Goal: Task Accomplishment & Management: Use online tool/utility

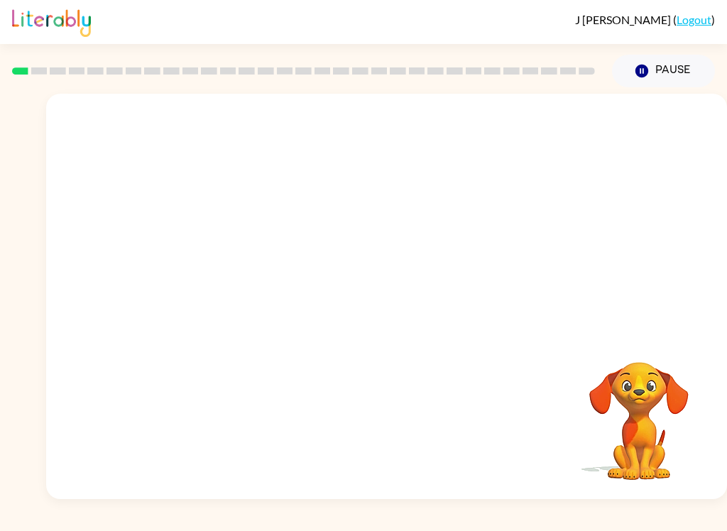
click at [528, 437] on div "Your browser must support playing .mp4 files to use Literably. Please try using…" at bounding box center [386, 297] width 681 height 406
click at [651, 443] on video "Your browser must support playing .mp4 files to use Literably. Please try using…" at bounding box center [639, 411] width 142 height 142
click at [278, 406] on div "Your browser must support playing .mp4 files to use Literably. Please try using…" at bounding box center [386, 297] width 681 height 406
click at [343, 227] on video "Your browser must support playing .mp4 files to use Literably. Please try using…" at bounding box center [386, 213] width 681 height 239
click at [314, 227] on video "Your browser must support playing .mp4 files to use Literably. Please try using…" at bounding box center [386, 213] width 681 height 239
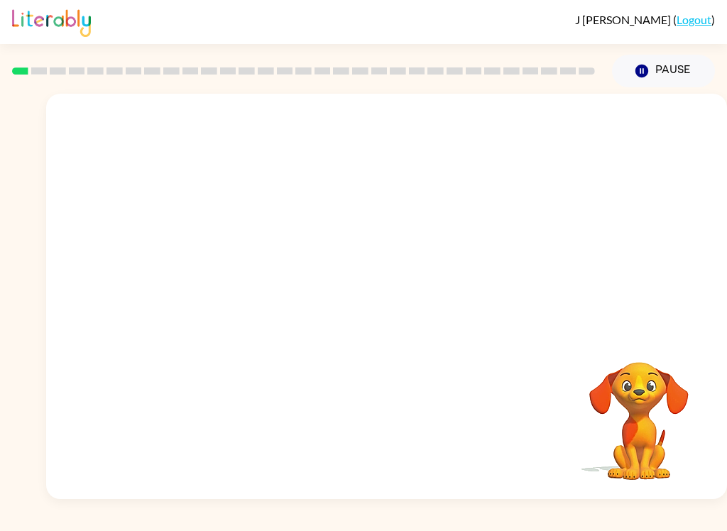
click at [343, 234] on video "Your browser must support playing .mp4 files to use Literably. Please try using…" at bounding box center [386, 213] width 681 height 239
click at [403, 297] on div at bounding box center [387, 304] width 91 height 52
click at [403, 297] on button "button" at bounding box center [387, 304] width 91 height 52
click at [419, 309] on div at bounding box center [386, 213] width 681 height 239
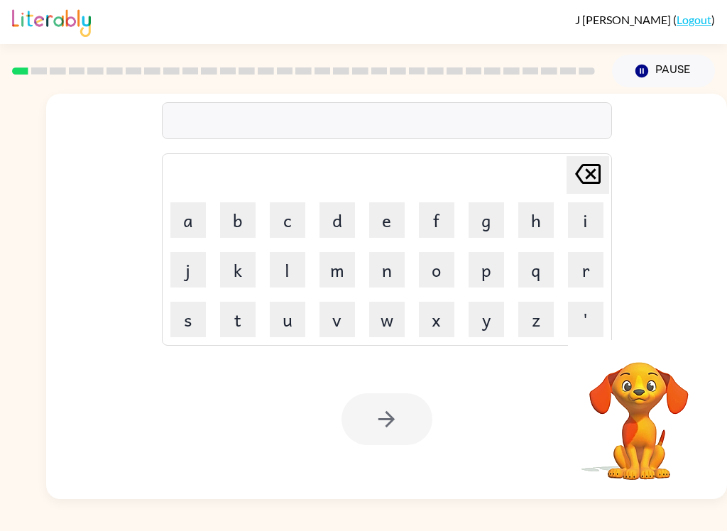
click at [697, 465] on video "Your browser must support playing .mp4 files to use Literably. Please try using…" at bounding box center [639, 411] width 142 height 142
click at [246, 227] on button "b" at bounding box center [238, 220] width 36 height 36
click at [447, 271] on button "o" at bounding box center [437, 270] width 36 height 36
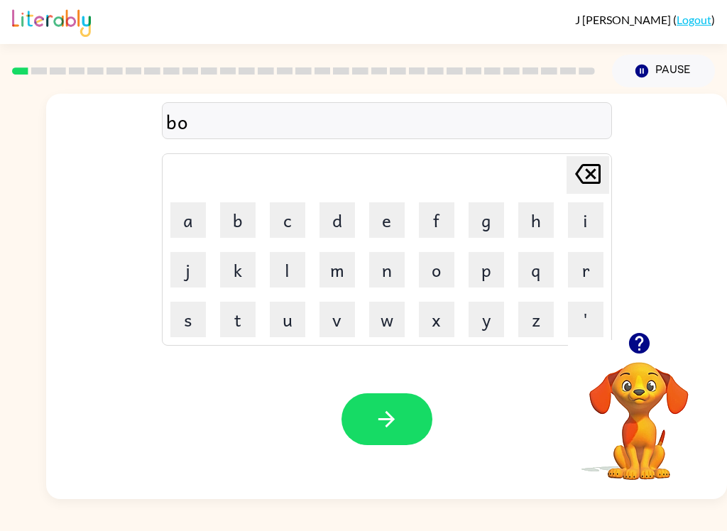
click at [346, 224] on button "d" at bounding box center [338, 220] width 36 height 36
click at [388, 215] on button "e" at bounding box center [387, 220] width 36 height 36
click at [584, 266] on button "r" at bounding box center [586, 270] width 36 height 36
click at [588, 175] on icon at bounding box center [588, 174] width 26 height 20
click at [588, 175] on icon "Delete Delete last character input" at bounding box center [588, 174] width 34 height 34
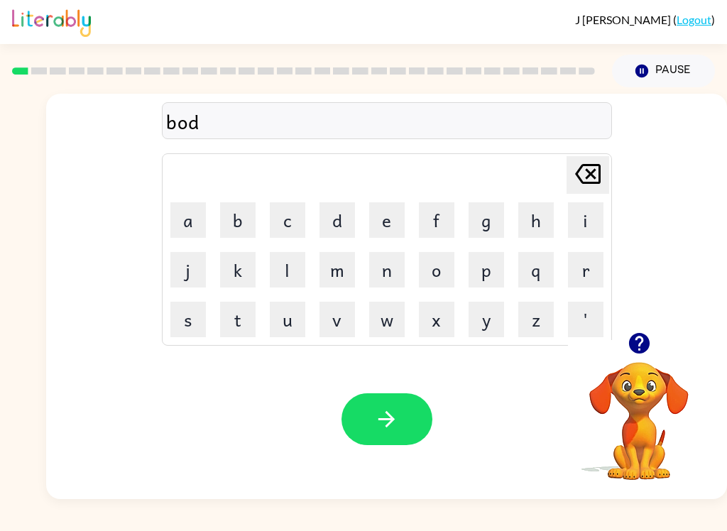
click at [580, 170] on icon at bounding box center [588, 174] width 26 height 20
click at [439, 274] on button "o" at bounding box center [437, 270] width 36 height 36
click at [594, 268] on button "r" at bounding box center [586, 270] width 36 height 36
click at [331, 228] on button "d" at bounding box center [338, 220] width 36 height 36
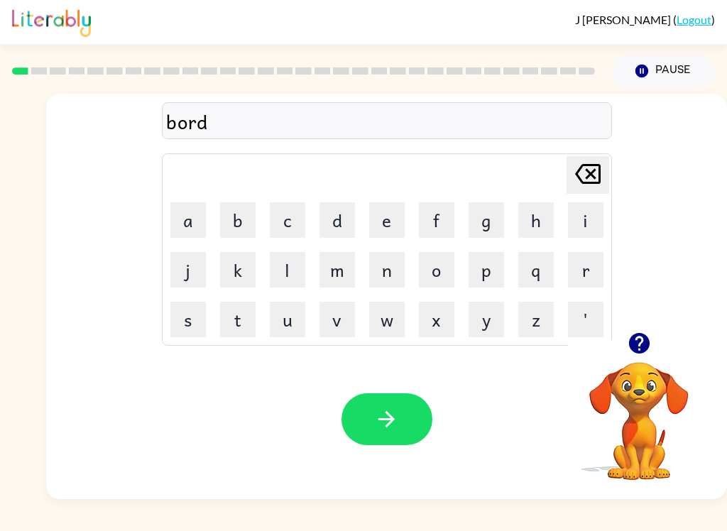
click at [375, 219] on button "e" at bounding box center [387, 220] width 36 height 36
click at [593, 262] on button "r" at bounding box center [586, 270] width 36 height 36
click at [421, 411] on button "button" at bounding box center [387, 420] width 91 height 52
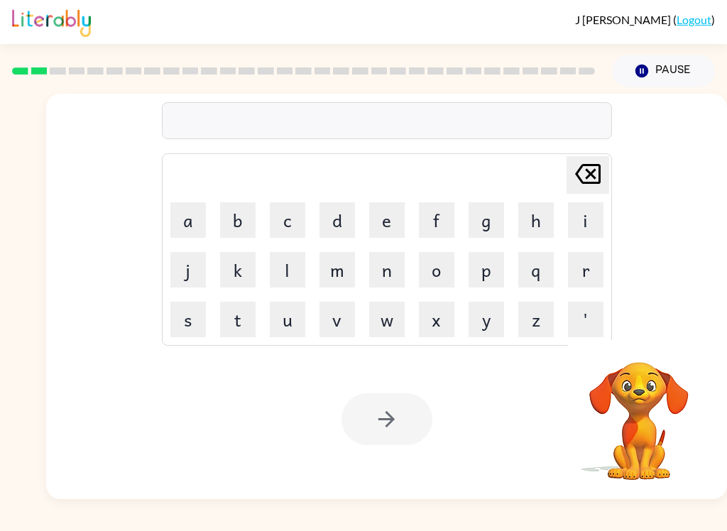
click at [590, 266] on button "r" at bounding box center [586, 270] width 36 height 36
click at [440, 275] on button "o" at bounding box center [437, 270] width 36 height 36
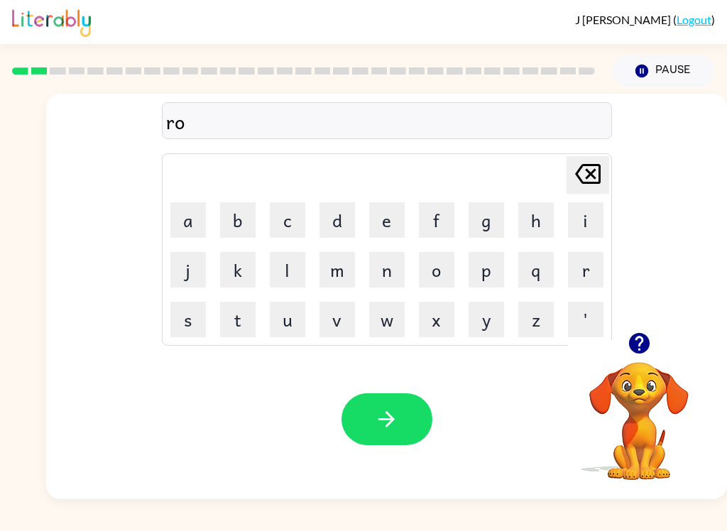
click at [281, 325] on button "u" at bounding box center [288, 320] width 36 height 36
click at [374, 276] on button "n" at bounding box center [387, 270] width 36 height 36
click at [330, 230] on button "d" at bounding box center [338, 220] width 36 height 36
click at [398, 413] on icon "button" at bounding box center [386, 419] width 25 height 25
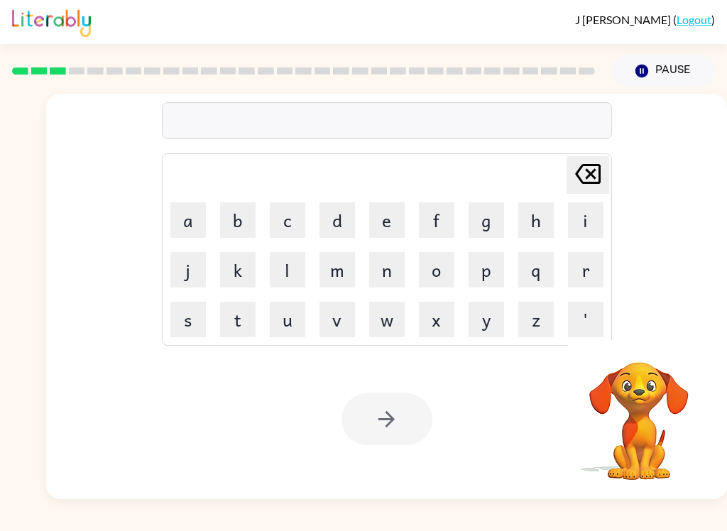
click at [332, 266] on button "m" at bounding box center [338, 270] width 36 height 36
click at [181, 217] on button "a" at bounding box center [188, 220] width 36 height 36
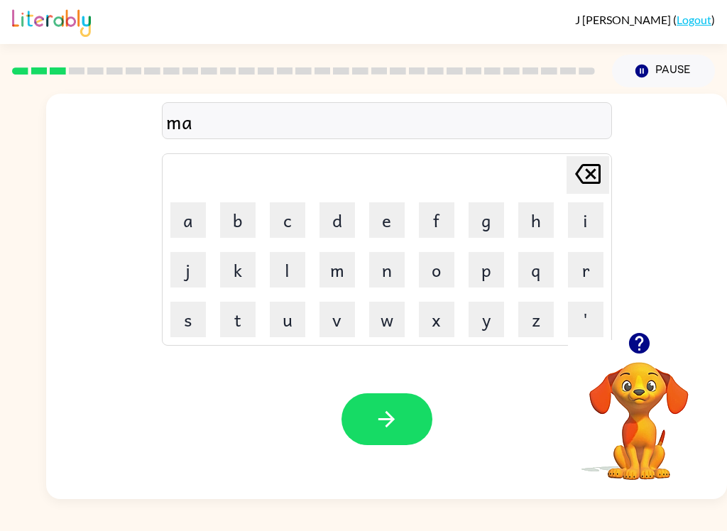
click at [294, 217] on button "c" at bounding box center [288, 220] width 36 height 36
click at [534, 228] on button "h" at bounding box center [537, 220] width 36 height 36
click at [580, 215] on button "i" at bounding box center [586, 220] width 36 height 36
click at [385, 278] on button "n" at bounding box center [387, 270] width 36 height 36
click at [334, 233] on button "d" at bounding box center [338, 220] width 36 height 36
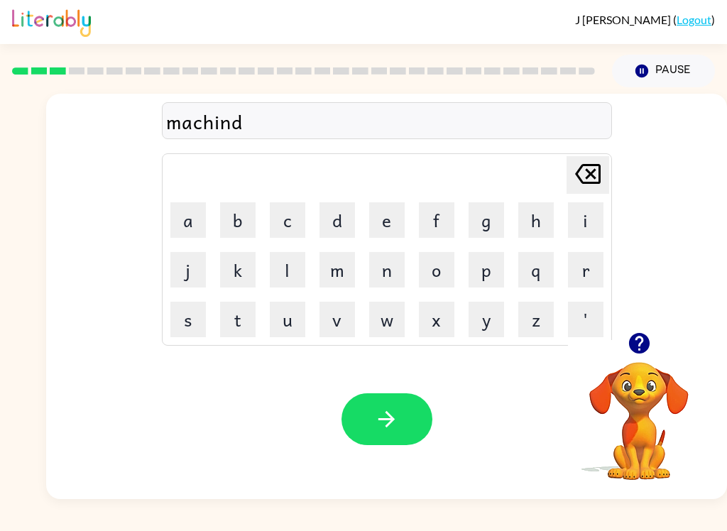
click at [588, 174] on icon "Delete Delete last character input" at bounding box center [588, 174] width 34 height 34
click at [386, 205] on button "e" at bounding box center [387, 220] width 36 height 36
click at [388, 429] on icon "button" at bounding box center [386, 419] width 25 height 25
click at [239, 324] on button "t" at bounding box center [238, 320] width 36 height 36
click at [583, 276] on button "r" at bounding box center [586, 270] width 36 height 36
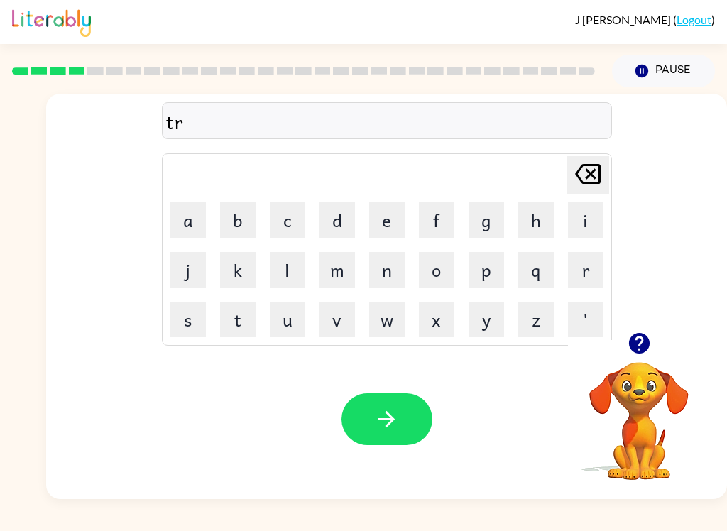
click at [188, 227] on button "a" at bounding box center [188, 220] width 36 height 36
click at [581, 216] on button "i" at bounding box center [586, 220] width 36 height 36
click at [391, 273] on button "n" at bounding box center [387, 270] width 36 height 36
click at [401, 403] on button "button" at bounding box center [387, 420] width 91 height 52
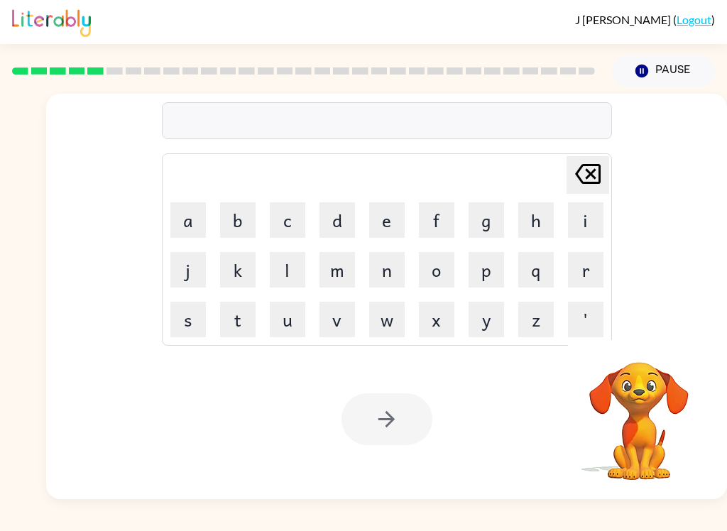
click at [335, 226] on button "d" at bounding box center [338, 220] width 36 height 36
click at [394, 230] on button "e" at bounding box center [387, 220] width 36 height 36
click at [445, 223] on button "f" at bounding box center [437, 220] width 36 height 36
click at [391, 217] on button "e" at bounding box center [387, 220] width 36 height 36
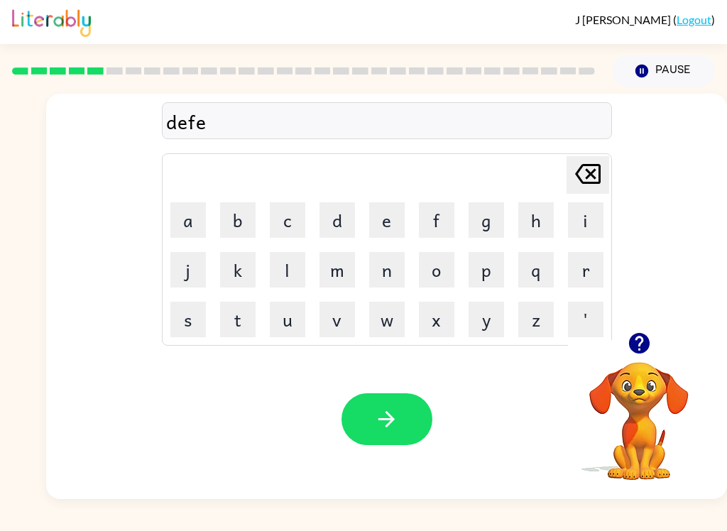
click at [379, 274] on button "n" at bounding box center [387, 270] width 36 height 36
click at [181, 334] on button "s" at bounding box center [188, 320] width 36 height 36
click at [585, 215] on button "i" at bounding box center [586, 220] width 36 height 36
click at [347, 320] on button "v" at bounding box center [338, 320] width 36 height 36
click at [384, 214] on button "e" at bounding box center [387, 220] width 36 height 36
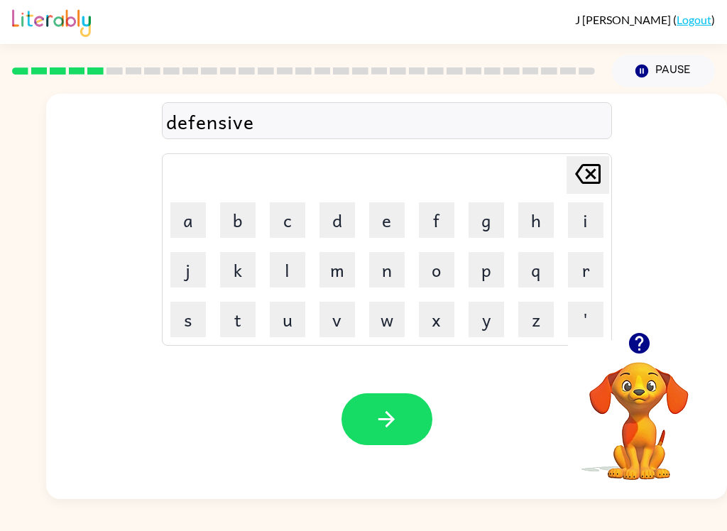
click at [398, 398] on button "button" at bounding box center [387, 420] width 91 height 52
click at [327, 313] on button "v" at bounding box center [338, 320] width 36 height 36
click at [194, 198] on td "a" at bounding box center [188, 220] width 48 height 48
click at [300, 226] on button "c" at bounding box center [288, 220] width 36 height 36
click at [585, 181] on icon "Delete Delete last character input" at bounding box center [588, 174] width 34 height 34
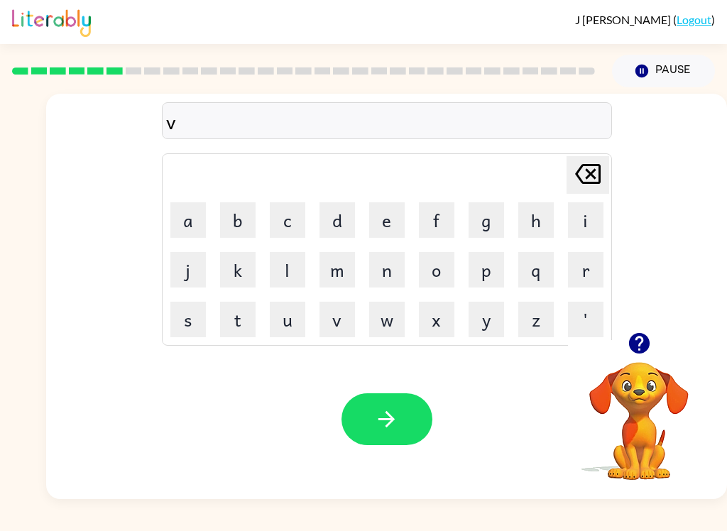
click at [185, 225] on button "a" at bounding box center [188, 220] width 36 height 36
click at [279, 216] on button "c" at bounding box center [288, 220] width 36 height 36
click at [183, 217] on button "a" at bounding box center [188, 220] width 36 height 36
click at [233, 327] on button "t" at bounding box center [238, 320] width 36 height 36
click at [594, 216] on button "i" at bounding box center [586, 220] width 36 height 36
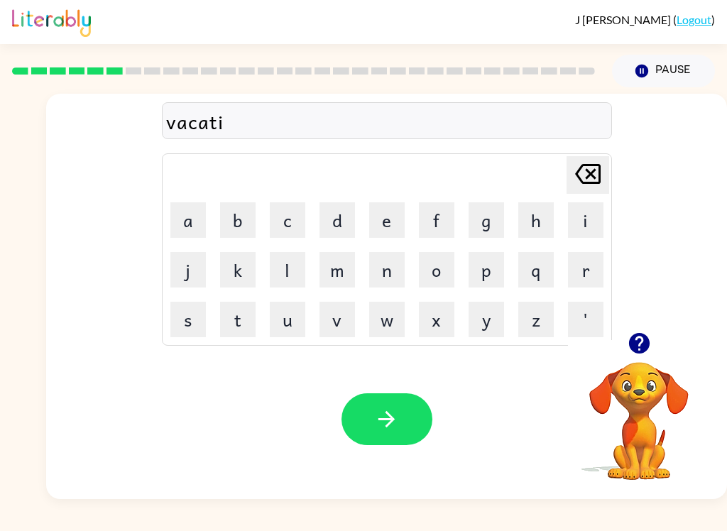
click at [452, 273] on button "o" at bounding box center [437, 270] width 36 height 36
click at [386, 271] on button "n" at bounding box center [387, 270] width 36 height 36
click at [421, 423] on button "button" at bounding box center [387, 420] width 91 height 52
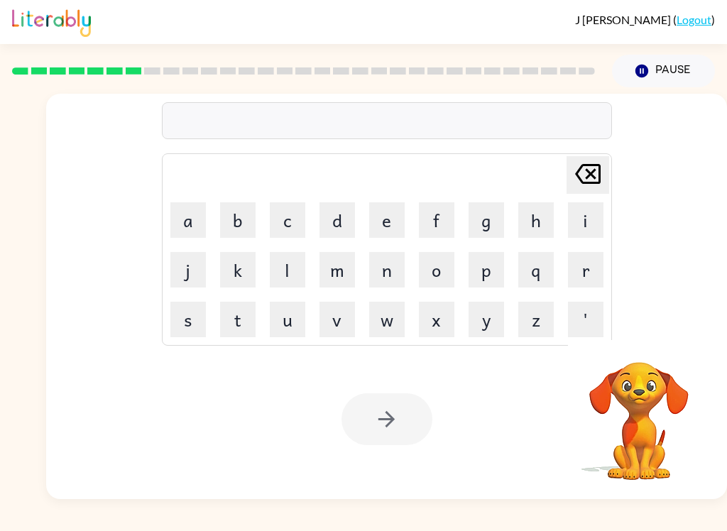
click at [493, 271] on button "p" at bounding box center [487, 270] width 36 height 36
click at [278, 324] on button "u" at bounding box center [288, 320] width 36 height 36
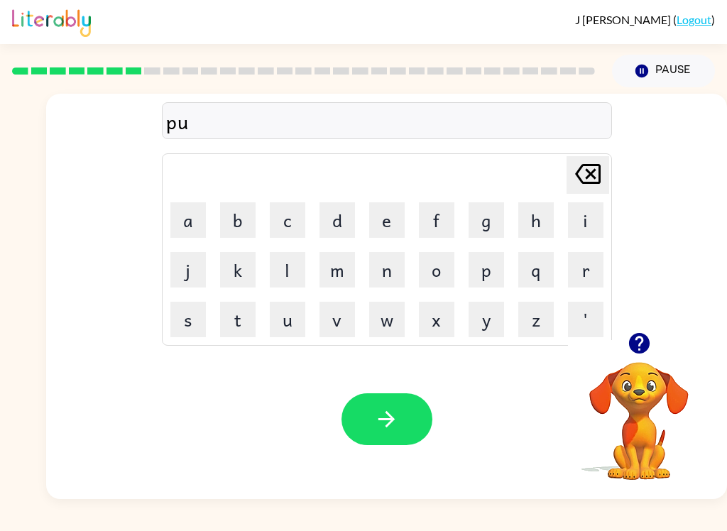
click at [332, 207] on button "d" at bounding box center [338, 220] width 36 height 36
click at [330, 227] on button "d" at bounding box center [338, 220] width 36 height 36
click at [273, 273] on button "l" at bounding box center [288, 270] width 36 height 36
click at [395, 215] on button "e" at bounding box center [387, 220] width 36 height 36
click at [362, 419] on button "button" at bounding box center [387, 420] width 91 height 52
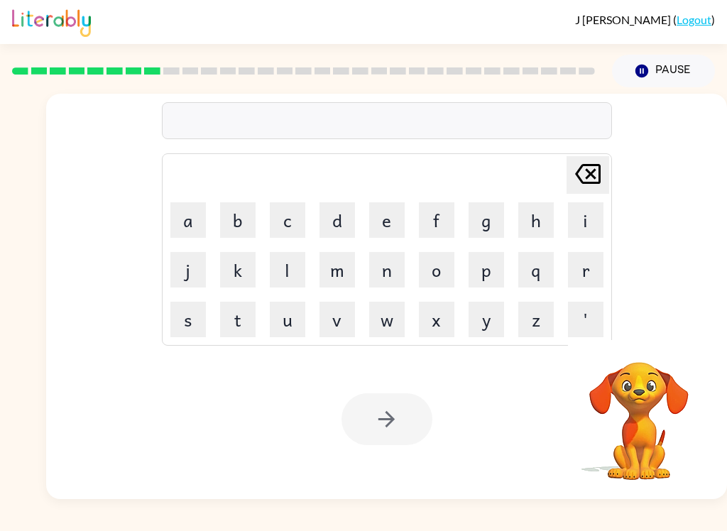
click at [339, 273] on button "m" at bounding box center [338, 270] width 36 height 36
click at [592, 227] on button "i" at bounding box center [586, 220] width 36 height 36
click at [188, 224] on button "a" at bounding box center [188, 220] width 36 height 36
click at [594, 173] on icon at bounding box center [588, 174] width 26 height 20
click at [598, 261] on button "r" at bounding box center [586, 270] width 36 height 36
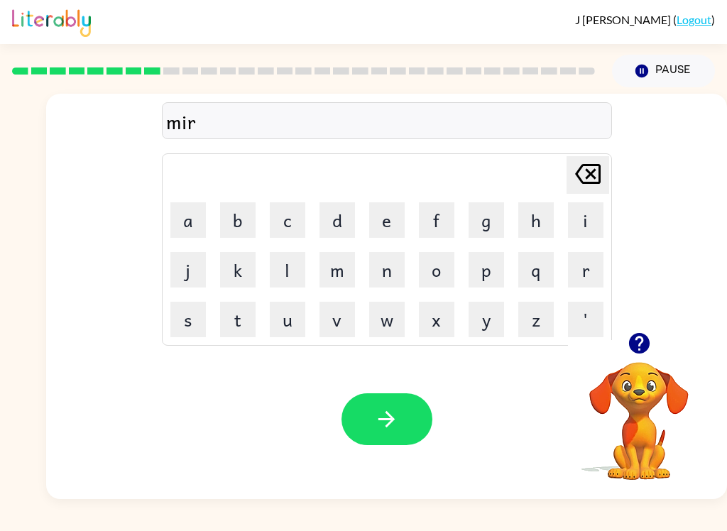
click at [183, 227] on button "a" at bounding box center [188, 220] width 36 height 36
click at [290, 211] on button "c" at bounding box center [288, 220] width 36 height 36
click at [194, 222] on button "a" at bounding box center [188, 220] width 36 height 36
click at [283, 276] on button "l" at bounding box center [288, 270] width 36 height 36
click at [592, 180] on icon "Delete Delete last character input" at bounding box center [588, 174] width 34 height 34
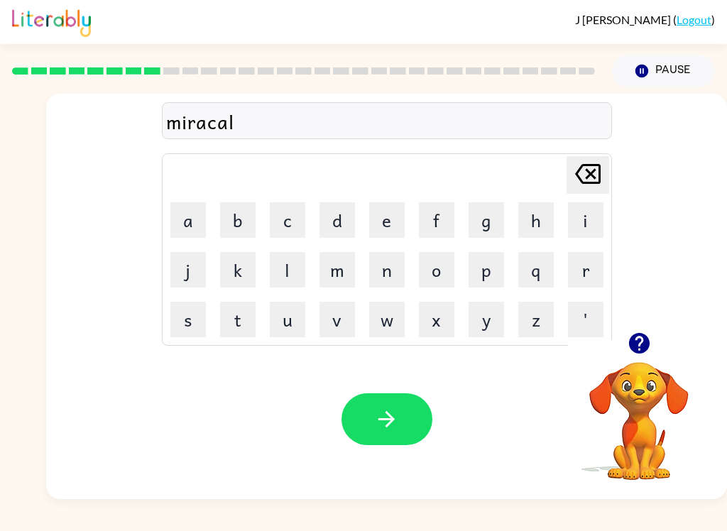
click at [592, 180] on icon "Delete Delete last character input" at bounding box center [588, 174] width 34 height 34
click at [278, 266] on button "l" at bounding box center [288, 270] width 36 height 36
click at [376, 225] on button "e" at bounding box center [387, 220] width 36 height 36
click at [421, 396] on div at bounding box center [387, 420] width 91 height 52
click at [577, 172] on icon at bounding box center [588, 174] width 26 height 20
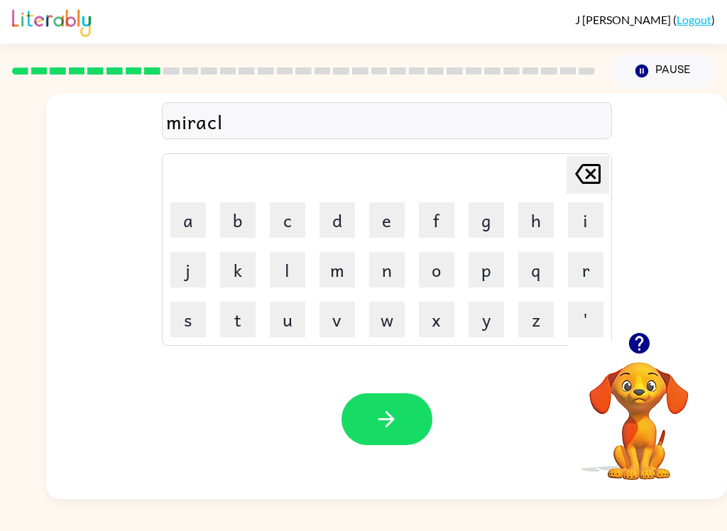
click at [577, 171] on icon at bounding box center [588, 174] width 26 height 20
click at [376, 211] on button "e" at bounding box center [387, 220] width 36 height 36
click at [287, 279] on button "l" at bounding box center [288, 270] width 36 height 36
click at [592, 183] on icon at bounding box center [588, 174] width 26 height 20
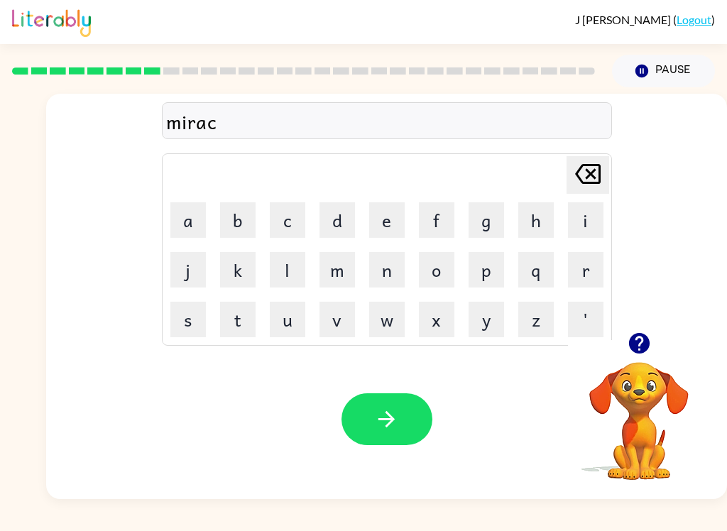
click at [594, 172] on icon at bounding box center [588, 174] width 26 height 20
click at [237, 259] on button "k" at bounding box center [238, 270] width 36 height 36
click at [192, 218] on button "a" at bounding box center [188, 220] width 36 height 36
click at [280, 266] on button "l" at bounding box center [288, 270] width 36 height 36
click at [599, 170] on icon at bounding box center [588, 174] width 26 height 20
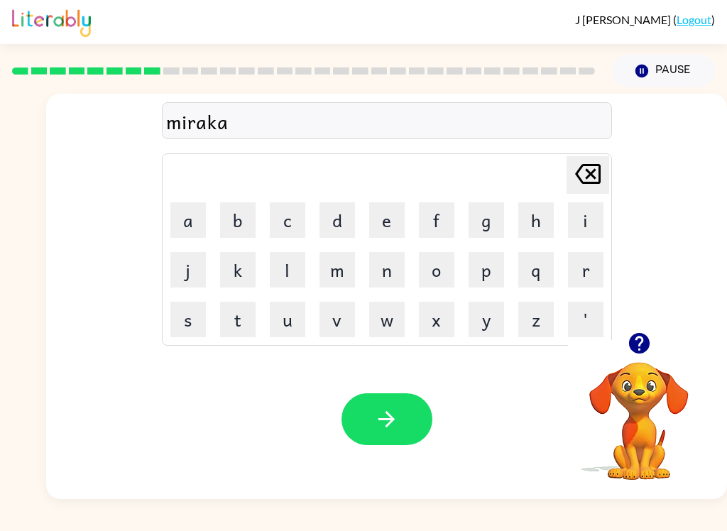
click at [598, 170] on icon "Delete Delete last character input" at bounding box center [588, 174] width 34 height 34
click at [585, 183] on icon at bounding box center [588, 174] width 26 height 20
click at [296, 216] on button "c" at bounding box center [288, 220] width 36 height 36
click at [183, 214] on button "a" at bounding box center [188, 220] width 36 height 36
click at [297, 266] on button "l" at bounding box center [288, 270] width 36 height 36
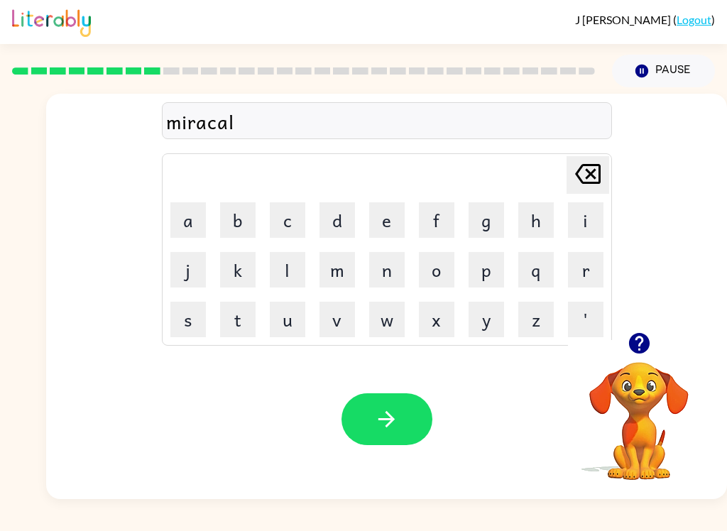
click at [403, 440] on button "button" at bounding box center [387, 420] width 91 height 52
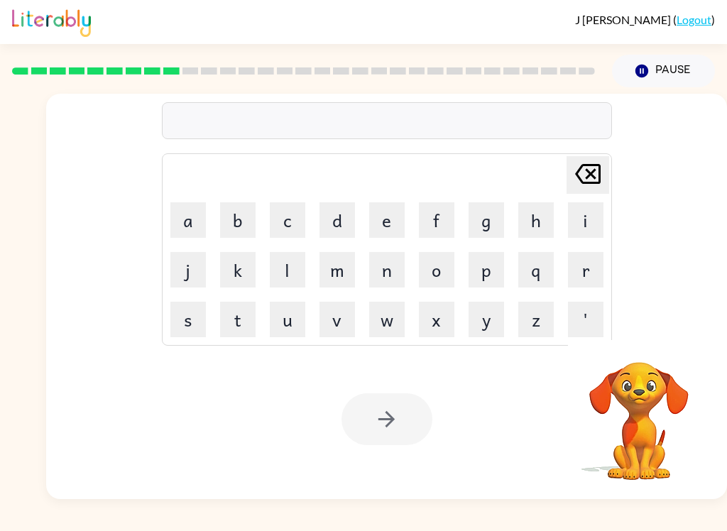
click at [343, 267] on button "m" at bounding box center [338, 270] width 36 height 36
click at [579, 225] on button "i" at bounding box center [586, 220] width 36 height 36
click at [328, 227] on button "d" at bounding box center [338, 220] width 36 height 36
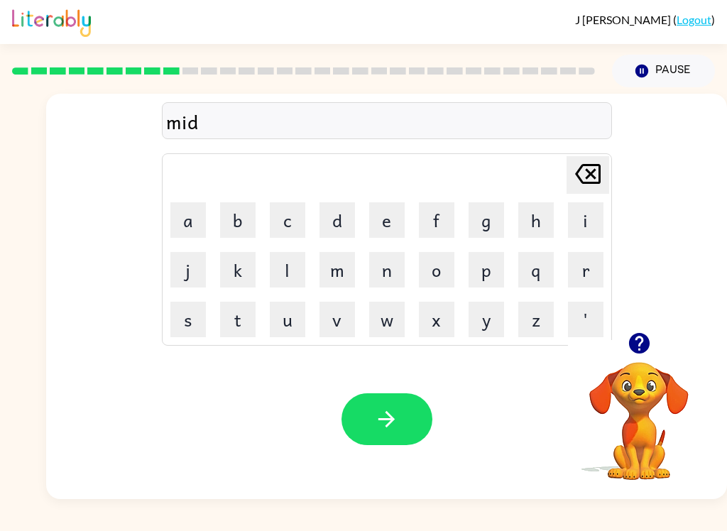
click at [349, 266] on button "m" at bounding box center [338, 270] width 36 height 36
click at [494, 519] on div "J Han-Servadio ( Logout ) Pause Pause midm Delete Delete last character input a…" at bounding box center [363, 265] width 727 height 531
click at [443, 273] on button "o" at bounding box center [437, 270] width 36 height 36
click at [588, 262] on button "r" at bounding box center [586, 270] width 36 height 36
click at [378, 278] on button "n" at bounding box center [387, 270] width 36 height 36
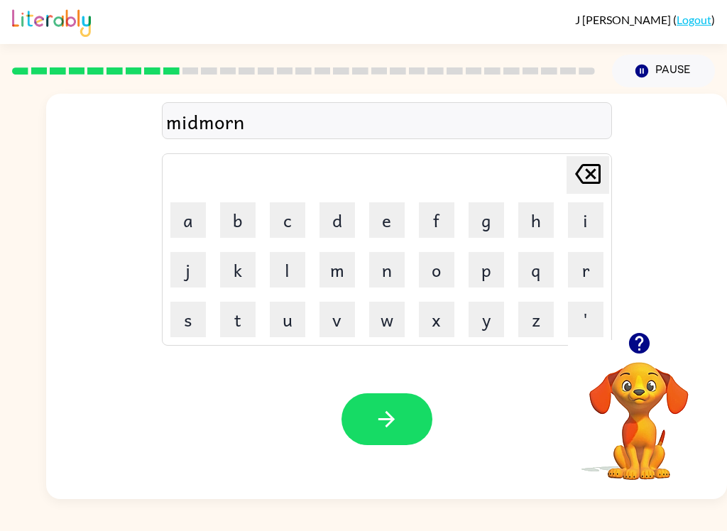
click at [590, 222] on button "i" at bounding box center [586, 220] width 36 height 36
click at [371, 278] on button "n" at bounding box center [387, 270] width 36 height 36
click at [490, 216] on button "g" at bounding box center [487, 220] width 36 height 36
click at [425, 424] on button "button" at bounding box center [387, 420] width 91 height 52
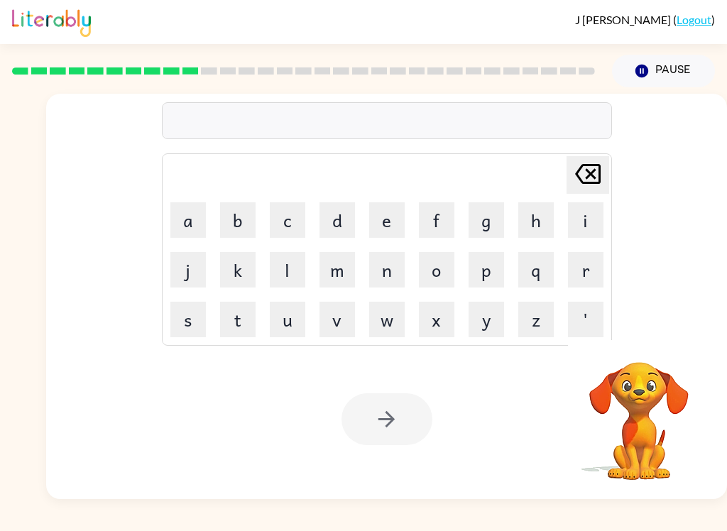
click at [337, 215] on button "d" at bounding box center [338, 220] width 36 height 36
click at [596, 224] on button "i" at bounding box center [586, 220] width 36 height 36
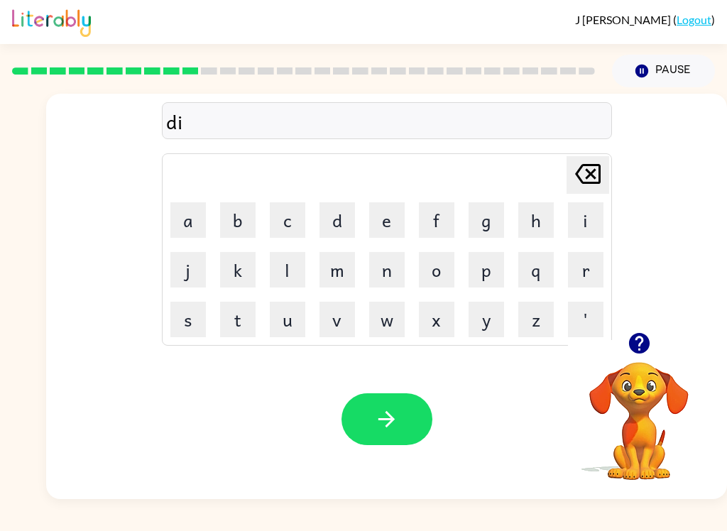
click at [180, 333] on button "s" at bounding box center [188, 320] width 36 height 36
click at [233, 332] on button "t" at bounding box center [238, 320] width 36 height 36
click at [648, 275] on div "dist Delete Delete last character input a b c d e f g h i j k l m n o p q r s t…" at bounding box center [386, 213] width 681 height 239
click at [595, 278] on button "r" at bounding box center [586, 270] width 36 height 36
click at [287, 311] on button "u" at bounding box center [288, 320] width 36 height 36
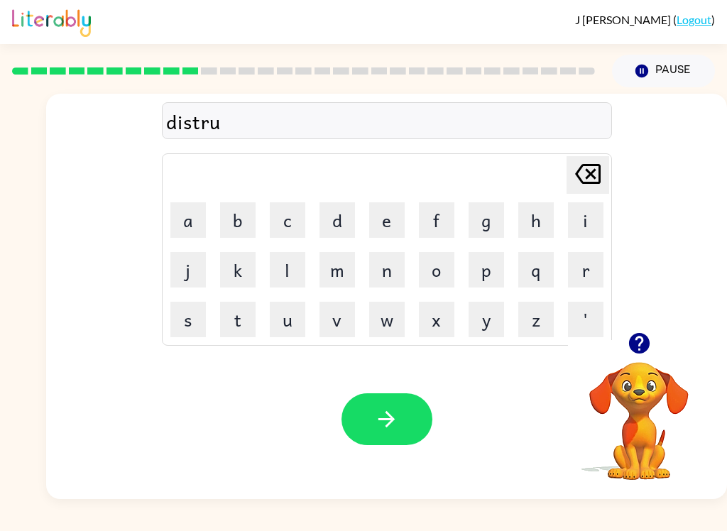
click at [187, 328] on button "s" at bounding box center [188, 320] width 36 height 36
click at [234, 337] on button "t" at bounding box center [238, 320] width 36 height 36
click at [406, 426] on button "button" at bounding box center [387, 420] width 91 height 52
click at [580, 278] on button "r" at bounding box center [586, 270] width 36 height 36
click at [440, 259] on button "o" at bounding box center [437, 270] width 36 height 36
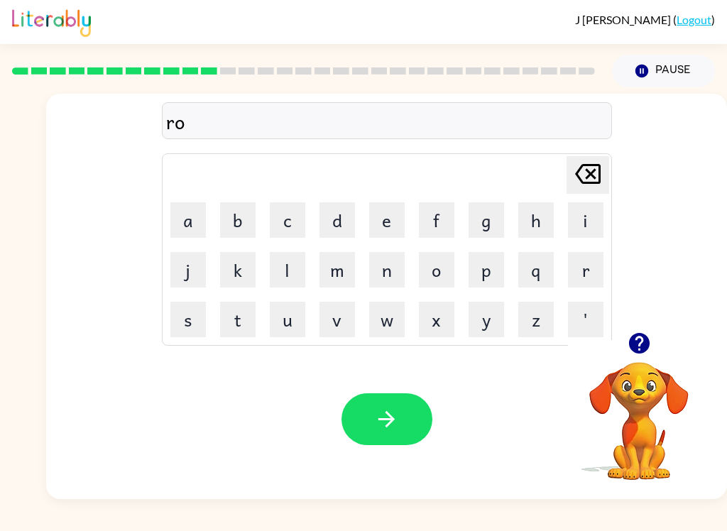
click at [192, 214] on button "a" at bounding box center [188, 220] width 36 height 36
click at [339, 217] on button "d" at bounding box center [338, 220] width 36 height 36
click at [400, 441] on button "button" at bounding box center [387, 420] width 91 height 52
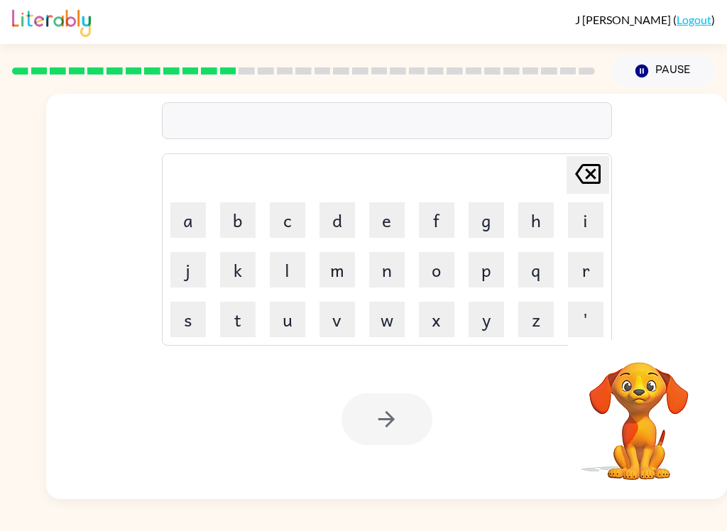
click at [278, 324] on button "u" at bounding box center [288, 320] width 36 height 36
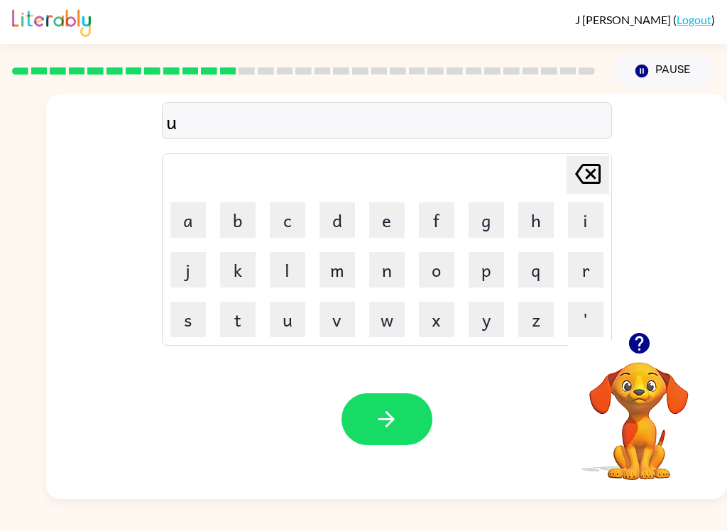
click at [492, 268] on button "p" at bounding box center [487, 270] width 36 height 36
click at [489, 217] on button "g" at bounding box center [487, 220] width 36 height 36
click at [585, 264] on button "r" at bounding box center [586, 270] width 36 height 36
click at [188, 222] on button "a" at bounding box center [188, 220] width 36 height 36
click at [339, 224] on button "d" at bounding box center [338, 220] width 36 height 36
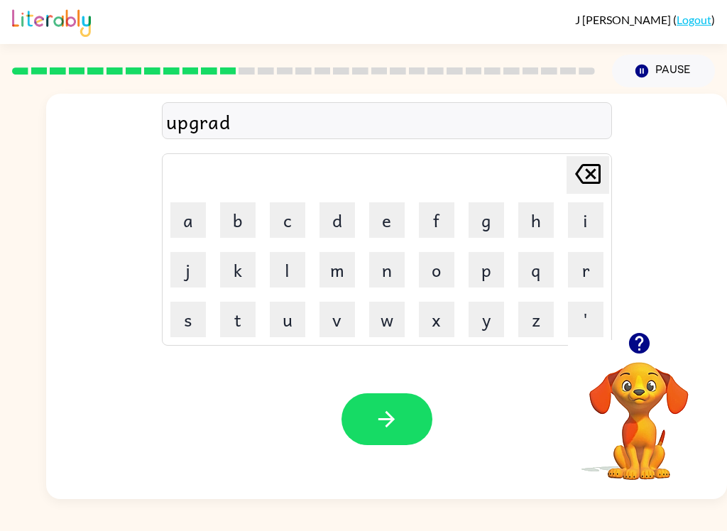
click at [339, 224] on button "d" at bounding box center [338, 220] width 36 height 36
click at [593, 167] on icon "Delete Delete last character input" at bounding box center [588, 174] width 34 height 34
click at [398, 222] on button "e" at bounding box center [387, 220] width 36 height 36
click at [408, 440] on button "button" at bounding box center [387, 420] width 91 height 52
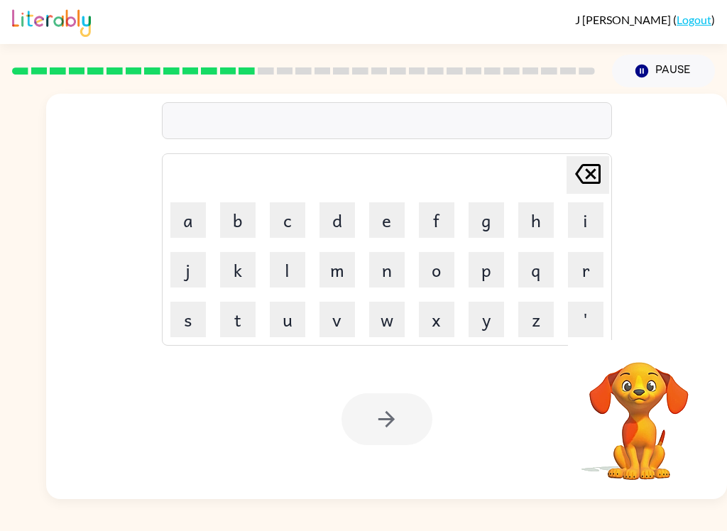
click at [340, 281] on button "m" at bounding box center [338, 270] width 36 height 36
click at [191, 217] on button "a" at bounding box center [188, 220] width 36 height 36
click at [343, 216] on button "d" at bounding box center [338, 220] width 36 height 36
click at [381, 272] on button "n" at bounding box center [387, 270] width 36 height 36
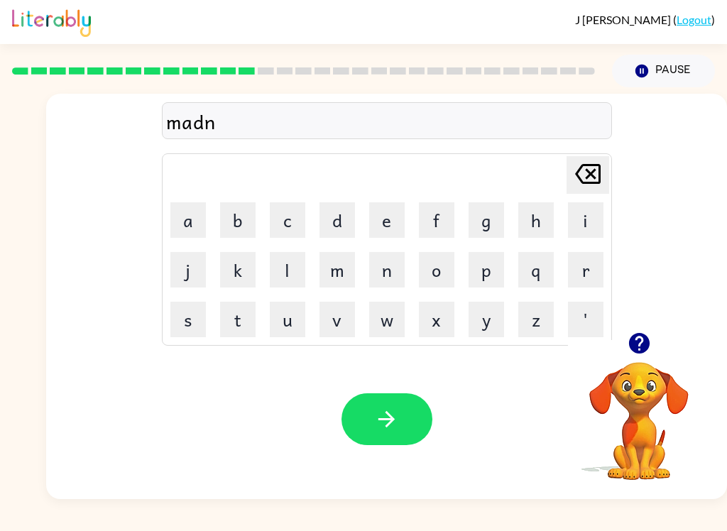
click at [183, 320] on button "s" at bounding box center [188, 320] width 36 height 36
click at [593, 173] on icon at bounding box center [588, 174] width 26 height 20
click at [592, 172] on icon at bounding box center [588, 174] width 26 height 20
click at [398, 219] on button "e" at bounding box center [387, 220] width 36 height 36
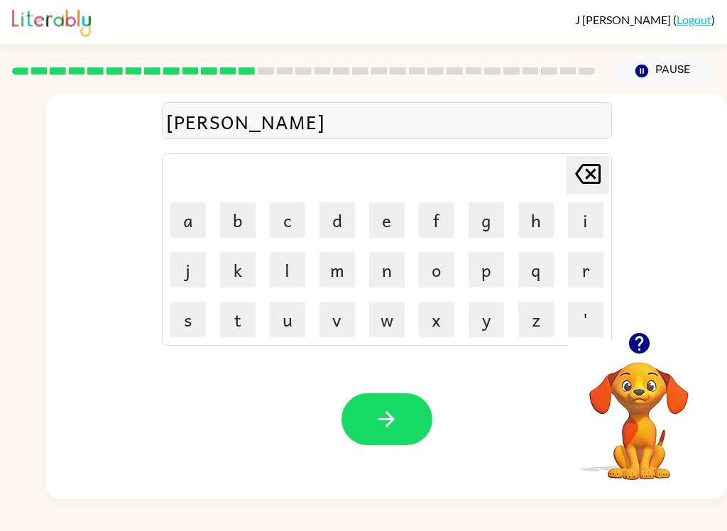
click at [174, 322] on button "s" at bounding box center [188, 320] width 36 height 36
click at [396, 432] on icon "button" at bounding box center [386, 419] width 25 height 25
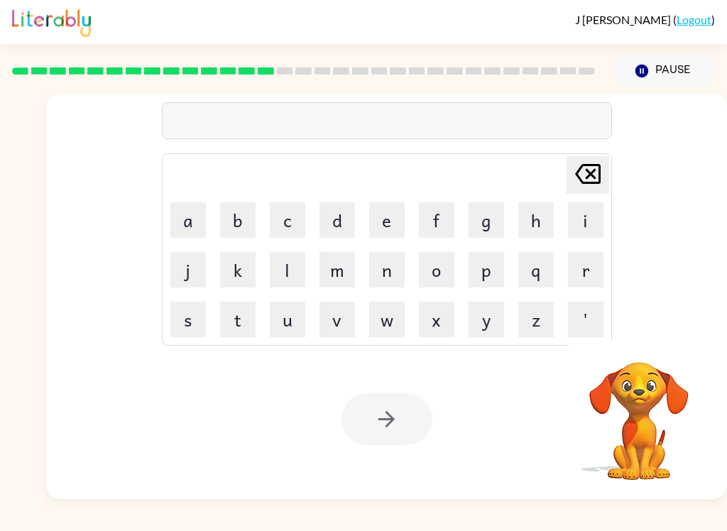
click at [233, 222] on button "b" at bounding box center [238, 220] width 36 height 36
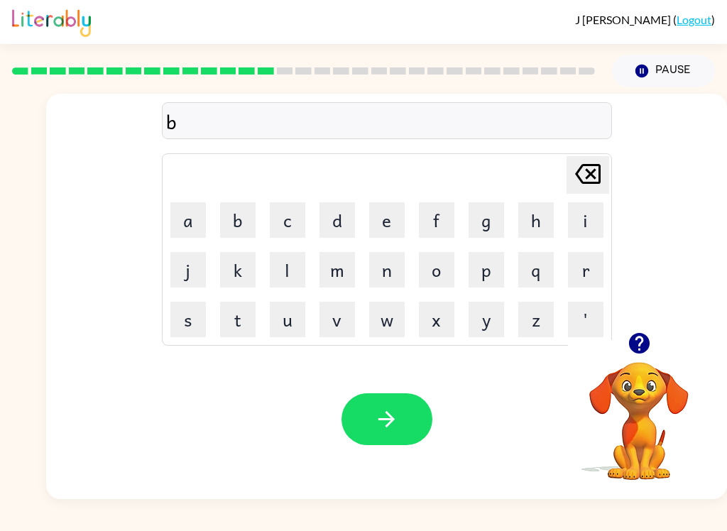
click at [438, 269] on button "o" at bounding box center [437, 270] width 36 height 36
click at [383, 266] on button "n" at bounding box center [387, 270] width 36 height 36
click at [286, 320] on button "u" at bounding box center [288, 320] width 36 height 36
click at [204, 312] on button "s" at bounding box center [188, 320] width 36 height 36
click at [403, 416] on button "button" at bounding box center [387, 420] width 91 height 52
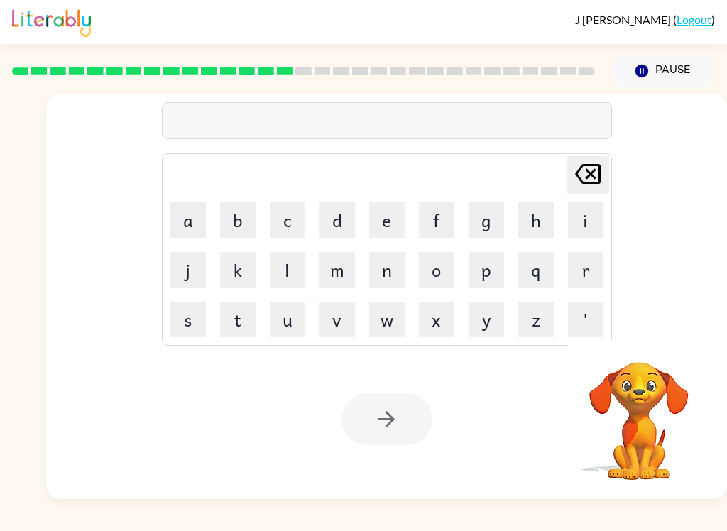
click at [623, 433] on video "Your browser must support playing .mp4 files to use Literably. Please try using…" at bounding box center [639, 411] width 142 height 142
click at [182, 337] on button "s" at bounding box center [188, 320] width 36 height 36
click at [389, 324] on button "w" at bounding box center [387, 320] width 36 height 36
click at [194, 225] on button "a" at bounding box center [188, 220] width 36 height 36
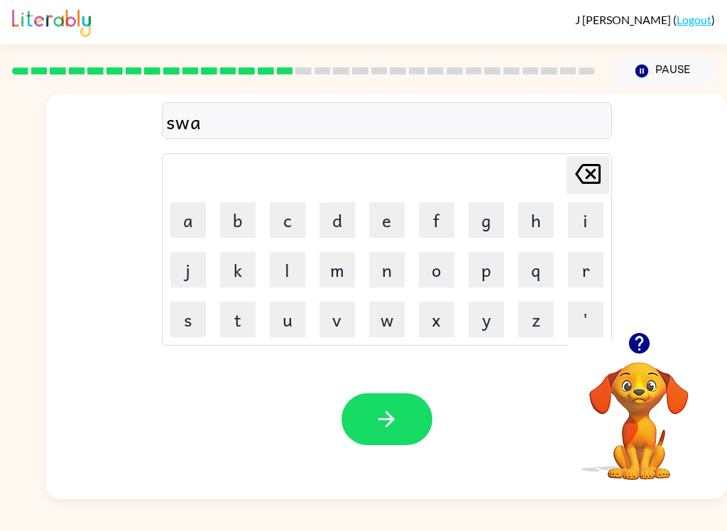
click at [588, 258] on button "r" at bounding box center [586, 270] width 36 height 36
click at [343, 257] on button "m" at bounding box center [338, 270] width 36 height 36
click at [389, 406] on button "button" at bounding box center [387, 420] width 91 height 52
click at [602, 267] on button "r" at bounding box center [586, 270] width 36 height 36
click at [180, 226] on button "a" at bounding box center [188, 220] width 36 height 36
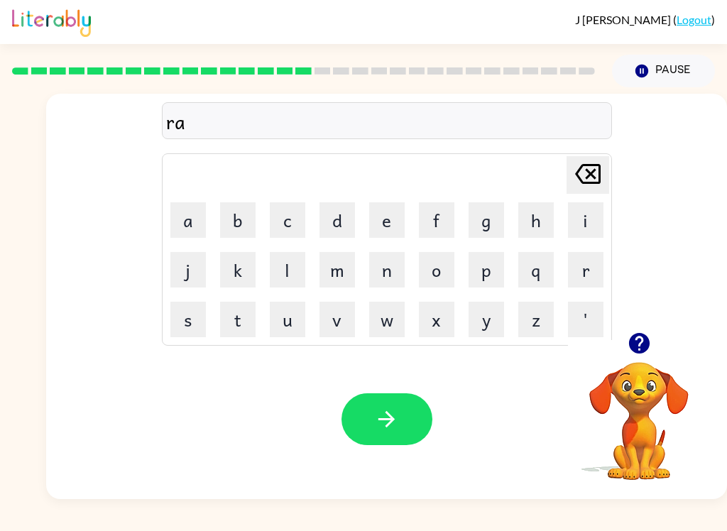
click at [342, 277] on button "m" at bounding box center [338, 270] width 36 height 36
click at [387, 417] on icon "button" at bounding box center [386, 419] width 25 height 25
click at [245, 212] on button "b" at bounding box center [238, 220] width 36 height 36
click at [584, 271] on button "r" at bounding box center [586, 270] width 36 height 36
click at [583, 228] on button "i" at bounding box center [586, 220] width 36 height 36
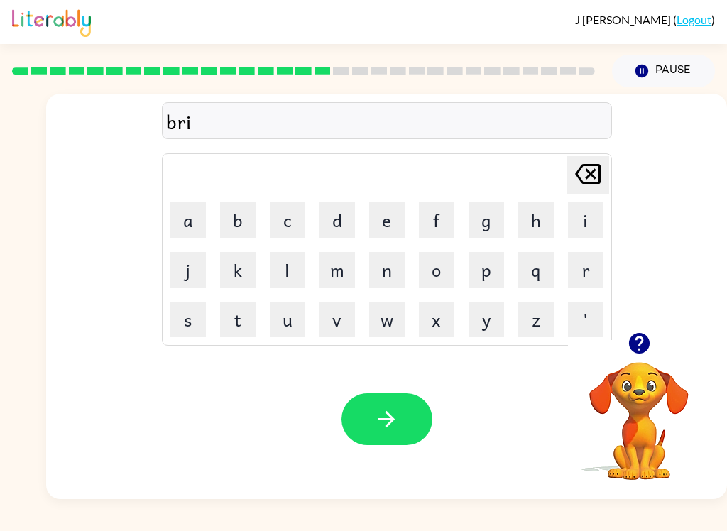
click at [352, 260] on button "m" at bounding box center [338, 270] width 36 height 36
click at [352, 279] on button "m" at bounding box center [338, 270] width 36 height 36
click at [580, 217] on button "i" at bounding box center [586, 220] width 36 height 36
click at [389, 274] on button "n" at bounding box center [387, 270] width 36 height 36
click at [499, 221] on button "g" at bounding box center [487, 220] width 36 height 36
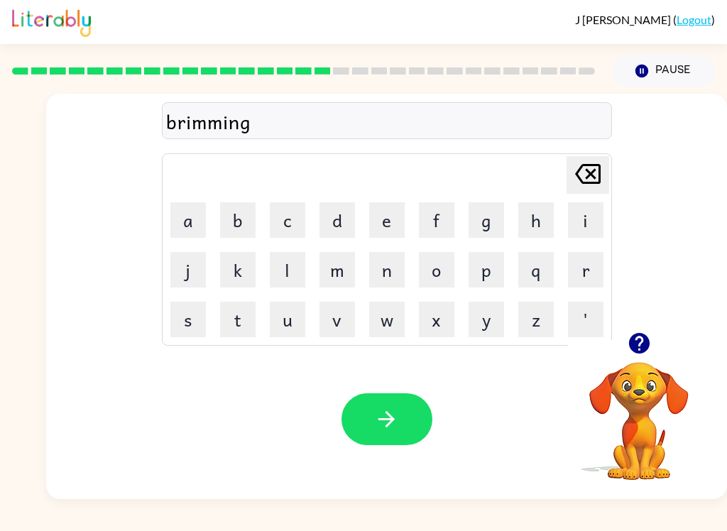
click at [388, 413] on icon "button" at bounding box center [387, 419] width 16 height 16
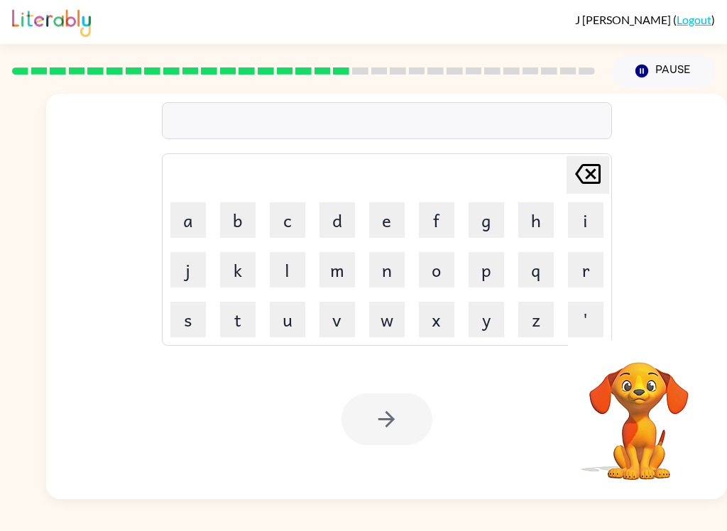
click at [599, 262] on button "r" at bounding box center [586, 270] width 36 height 36
click at [587, 222] on button "i" at bounding box center [586, 220] width 36 height 36
click at [178, 336] on button "s" at bounding box center [188, 320] width 36 height 36
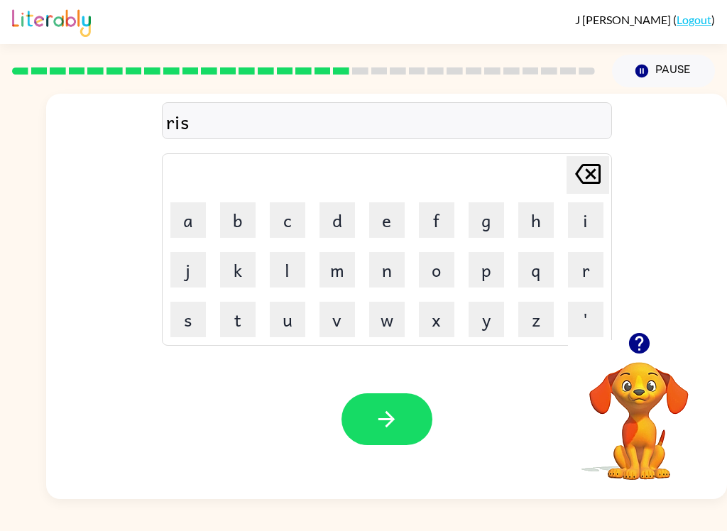
click at [237, 277] on button "k" at bounding box center [238, 270] width 36 height 36
click at [490, 318] on button "y" at bounding box center [487, 320] width 36 height 36
click at [580, 222] on button "i" at bounding box center [586, 220] width 36 height 36
click at [200, 331] on button "s" at bounding box center [188, 320] width 36 height 36
click at [227, 330] on button "t" at bounding box center [238, 320] width 36 height 36
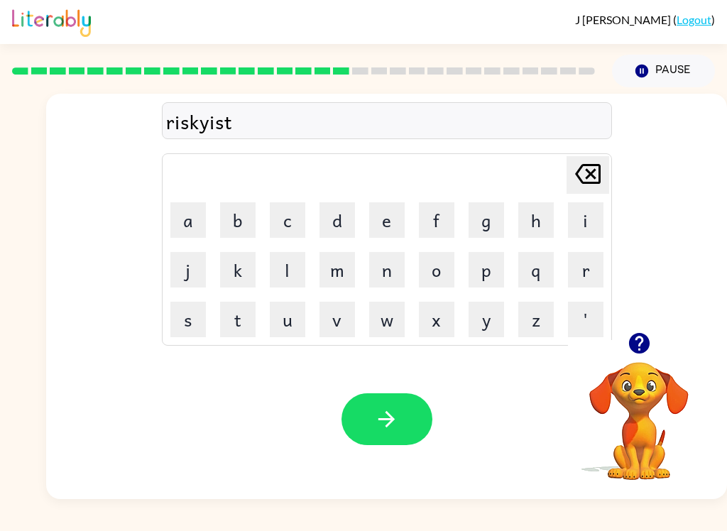
click at [385, 428] on icon "button" at bounding box center [386, 419] width 25 height 25
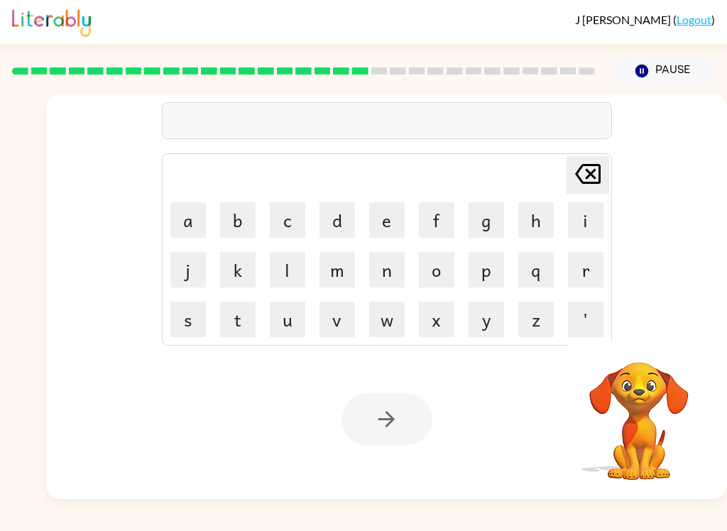
click at [194, 227] on button "a" at bounding box center [188, 220] width 36 height 36
click at [575, 264] on button "r" at bounding box center [586, 270] width 36 height 36
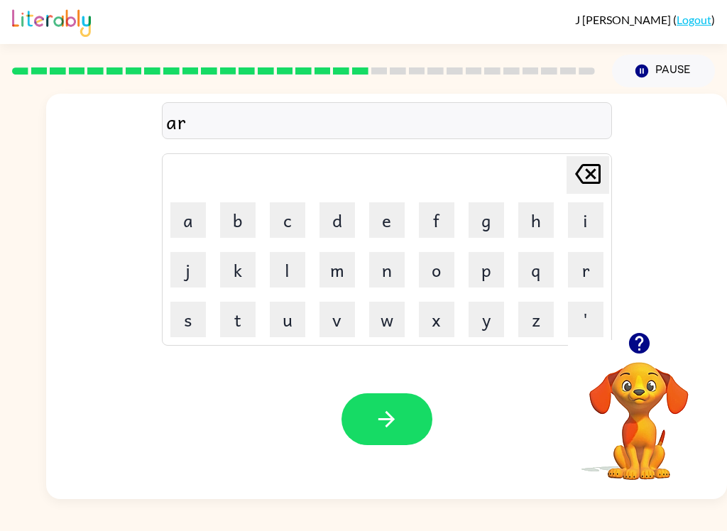
click at [287, 235] on button "c" at bounding box center [288, 220] width 36 height 36
click at [544, 220] on button "h" at bounding box center [537, 220] width 36 height 36
click at [392, 327] on button "w" at bounding box center [387, 320] width 36 height 36
click at [183, 226] on button "a" at bounding box center [188, 220] width 36 height 36
click at [494, 322] on button "y" at bounding box center [487, 320] width 36 height 36
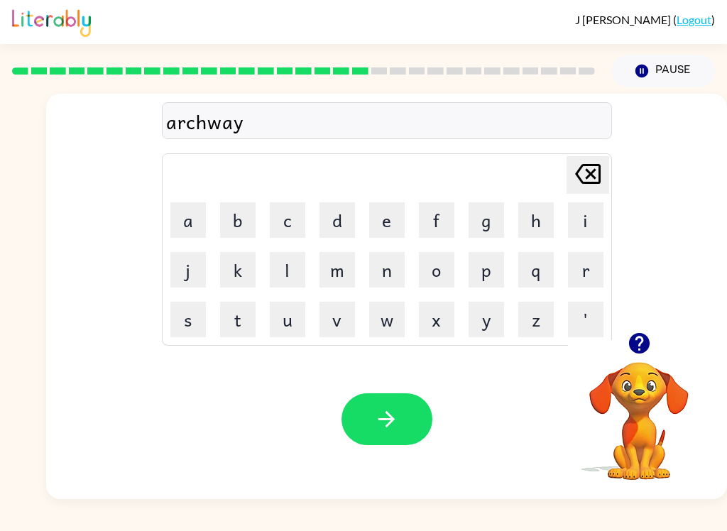
click at [408, 396] on button "button" at bounding box center [387, 420] width 91 height 52
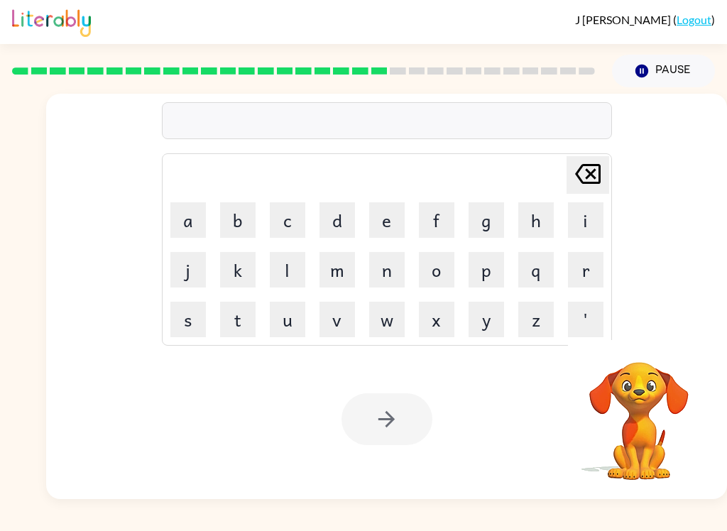
click at [433, 232] on button "f" at bounding box center [437, 220] width 36 height 36
click at [444, 273] on button "o" at bounding box center [437, 270] width 36 height 36
click at [281, 266] on button "l" at bounding box center [288, 270] width 36 height 36
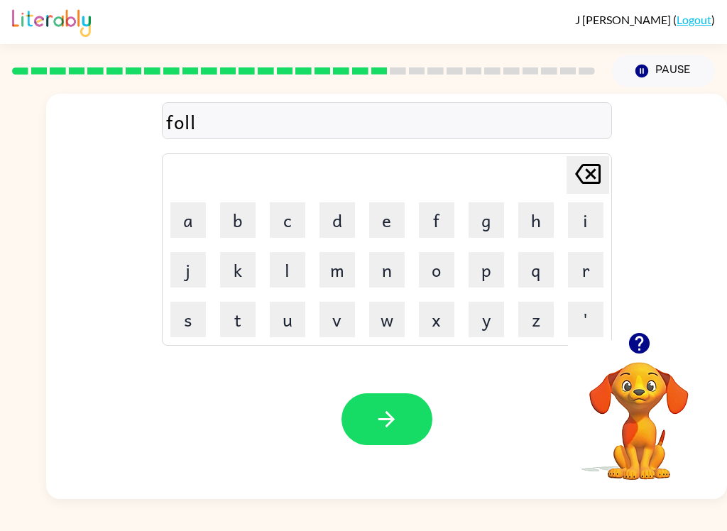
click at [429, 274] on button "o" at bounding box center [437, 270] width 36 height 36
click at [380, 322] on button "w" at bounding box center [387, 320] width 36 height 36
click at [387, 219] on button "e" at bounding box center [387, 220] width 36 height 36
click at [344, 217] on button "d" at bounding box center [338, 220] width 36 height 36
click at [389, 413] on icon "button" at bounding box center [386, 419] width 25 height 25
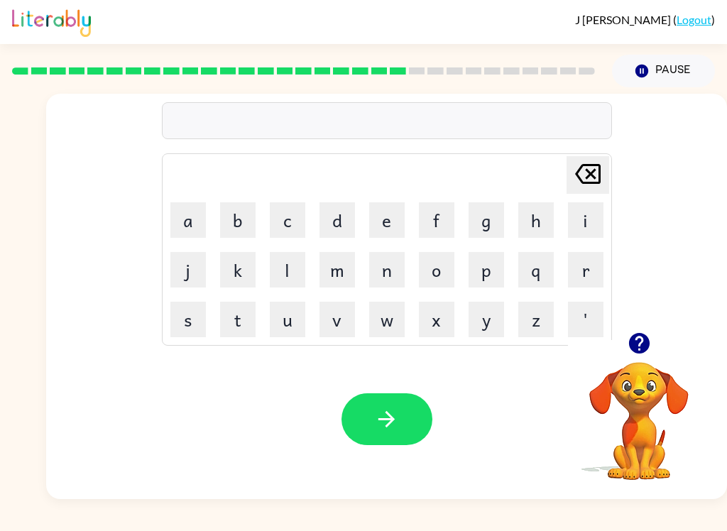
click at [286, 208] on button "c" at bounding box center [288, 220] width 36 height 36
click at [394, 205] on button "e" at bounding box center [387, 220] width 36 height 36
click at [379, 276] on button "n" at bounding box center [387, 270] width 36 height 36
click at [237, 318] on button "t" at bounding box center [238, 320] width 36 height 36
click at [577, 220] on button "i" at bounding box center [586, 220] width 36 height 36
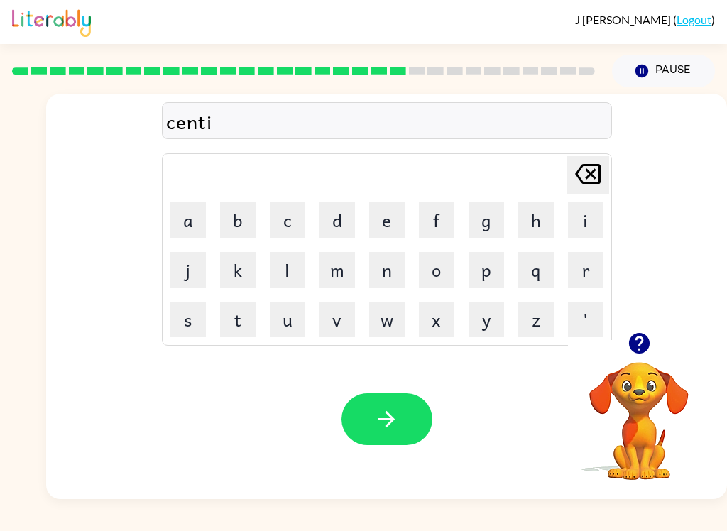
click at [489, 267] on button "p" at bounding box center [487, 270] width 36 height 36
click at [679, 482] on div "Your browser must support playing .mp4 files to use Literably. Please try using…" at bounding box center [639, 411] width 142 height 142
click at [384, 205] on button "e" at bounding box center [387, 220] width 36 height 36
click at [193, 208] on button "a" at bounding box center [188, 220] width 36 height 36
click at [323, 237] on button "d" at bounding box center [338, 220] width 36 height 36
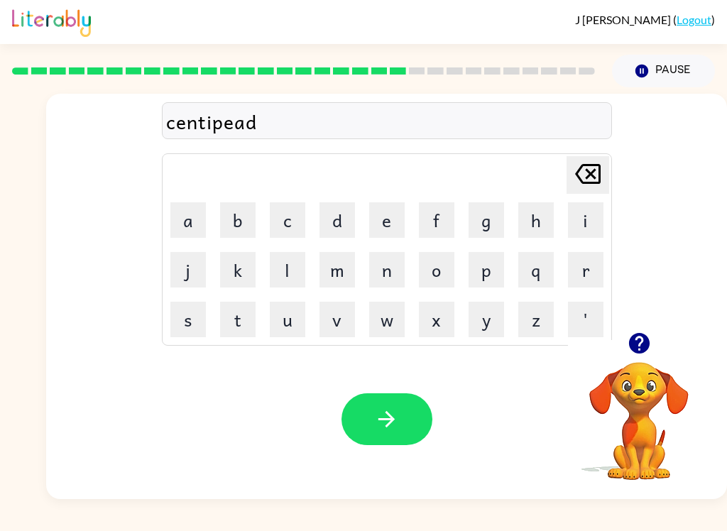
click at [392, 418] on icon "button" at bounding box center [387, 419] width 16 height 16
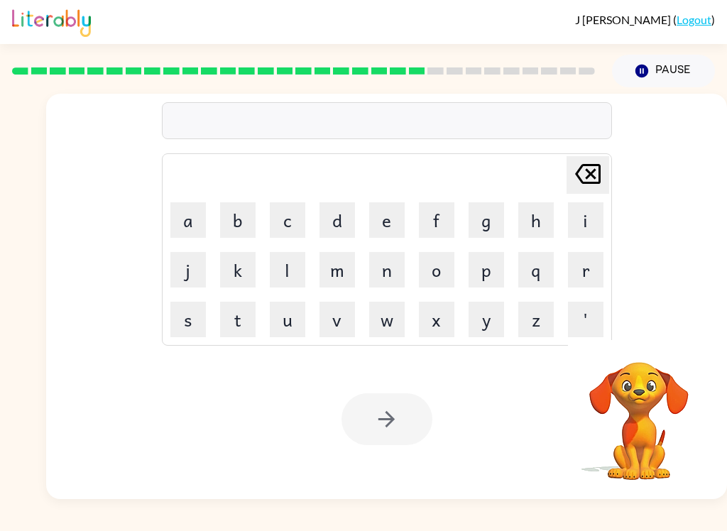
click at [180, 334] on button "s" at bounding box center [188, 320] width 36 height 36
click at [298, 330] on button "u" at bounding box center [288, 320] width 36 height 36
click at [192, 315] on button "s" at bounding box center [188, 320] width 36 height 36
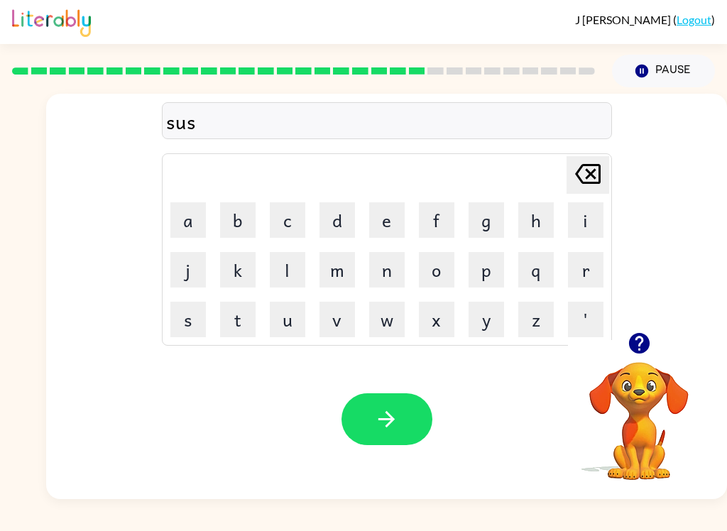
click at [243, 334] on button "t" at bounding box center [238, 320] width 36 height 36
click at [585, 213] on button "i" at bounding box center [586, 220] width 36 height 36
click at [190, 224] on button "a" at bounding box center [188, 220] width 36 height 36
click at [385, 268] on button "n" at bounding box center [387, 270] width 36 height 36
click at [403, 436] on button "button" at bounding box center [387, 420] width 91 height 52
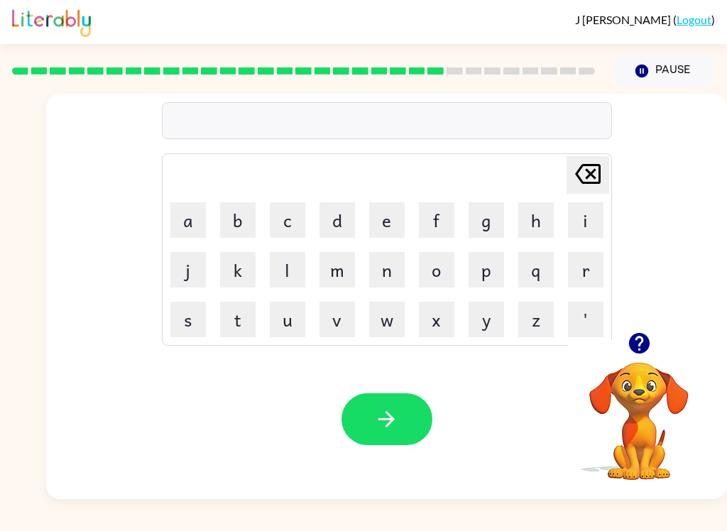
click at [437, 283] on button "o" at bounding box center [437, 270] width 36 height 36
click at [607, 166] on button "Delete Delete last character input" at bounding box center [588, 175] width 43 height 38
click at [438, 217] on button "f" at bounding box center [437, 220] width 36 height 36
click at [437, 268] on button "o" at bounding box center [437, 270] width 36 height 36
click at [573, 270] on button "r" at bounding box center [586, 270] width 36 height 36
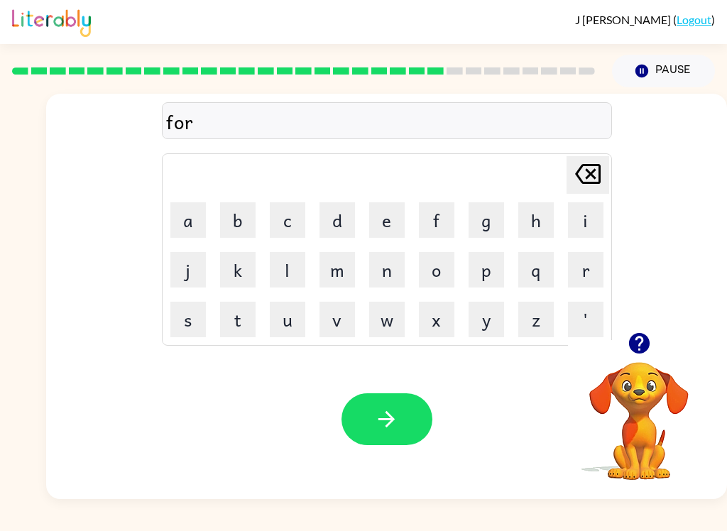
click at [381, 327] on button "w" at bounding box center [387, 320] width 36 height 36
click at [189, 222] on button "a" at bounding box center [188, 220] width 36 height 36
click at [591, 273] on button "r" at bounding box center [586, 270] width 36 height 36
click at [335, 215] on button "d" at bounding box center [338, 220] width 36 height 36
click at [384, 411] on icon "button" at bounding box center [386, 419] width 25 height 25
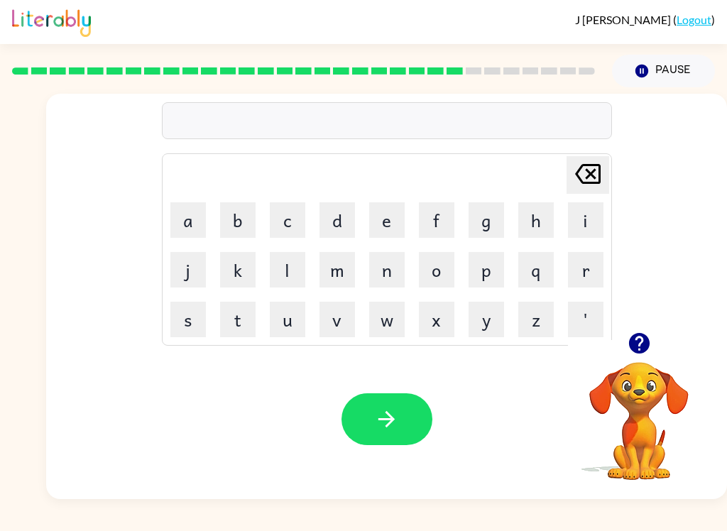
click at [582, 273] on button "r" at bounding box center [586, 270] width 36 height 36
click at [387, 215] on button "e" at bounding box center [387, 220] width 36 height 36
click at [271, 270] on button "l" at bounding box center [288, 270] width 36 height 36
click at [190, 218] on button "a" at bounding box center [188, 220] width 36 height 36
click at [220, 313] on button "t" at bounding box center [238, 320] width 36 height 36
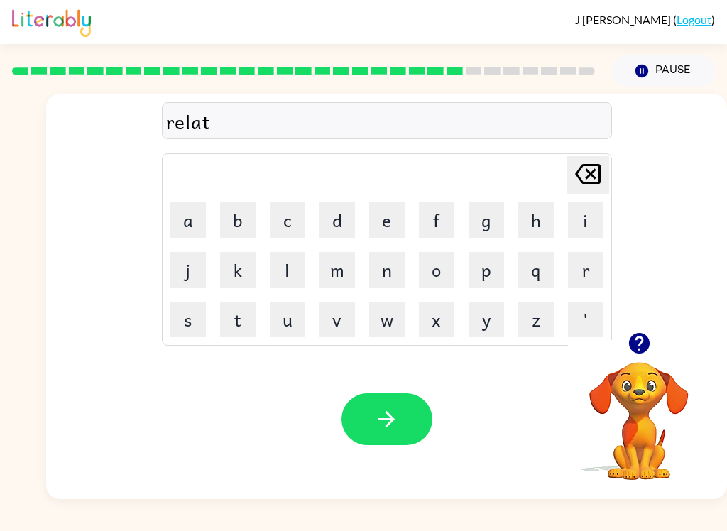
click at [370, 234] on button "e" at bounding box center [387, 220] width 36 height 36
click at [336, 216] on button "d" at bounding box center [338, 220] width 36 height 36
click at [409, 419] on button "button" at bounding box center [387, 420] width 91 height 52
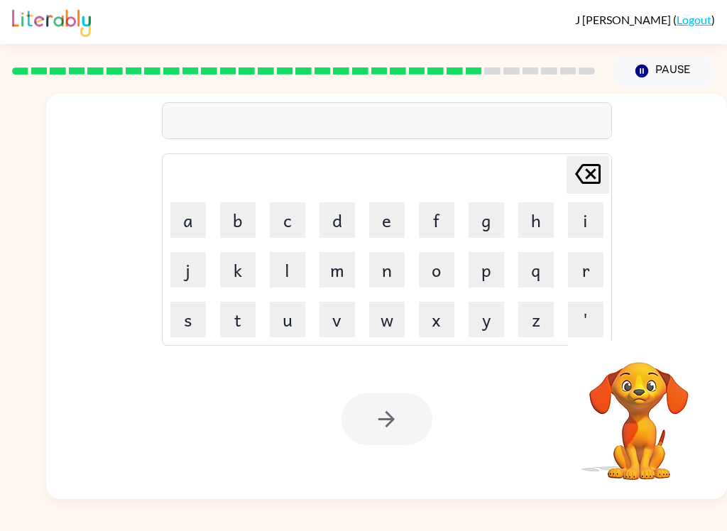
click at [495, 225] on button "g" at bounding box center [487, 220] width 36 height 36
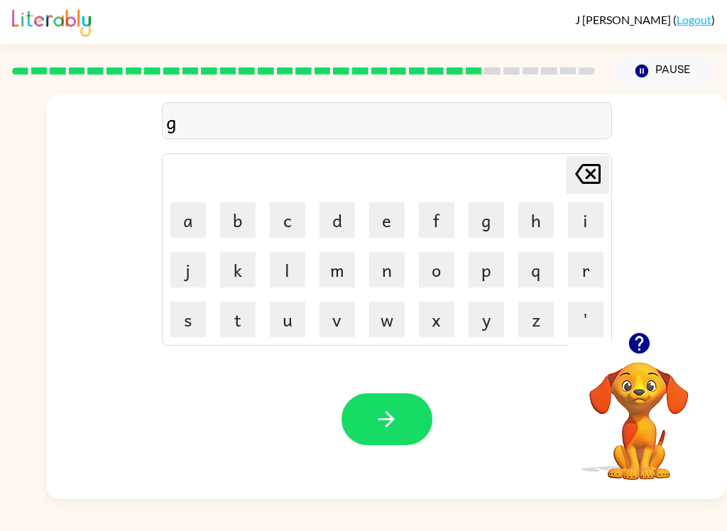
click at [446, 266] on button "o" at bounding box center [437, 270] width 36 height 36
click at [233, 234] on button "b" at bounding box center [238, 220] width 36 height 36
click at [295, 259] on button "l" at bounding box center [288, 270] width 36 height 36
click at [594, 219] on button "i" at bounding box center [586, 220] width 36 height 36
click at [394, 261] on button "n" at bounding box center [387, 270] width 36 height 36
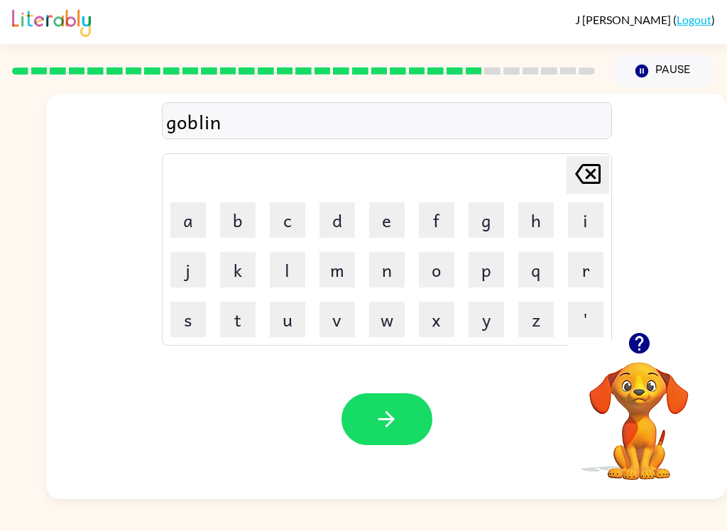
click at [398, 412] on icon "button" at bounding box center [386, 419] width 25 height 25
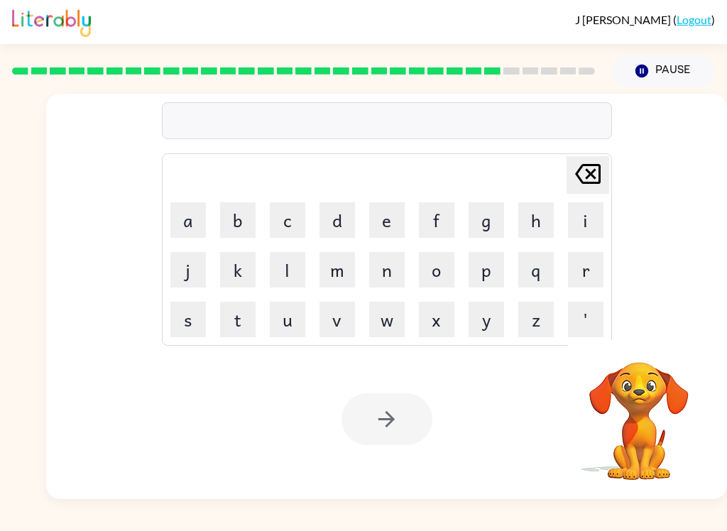
click at [293, 279] on button "l" at bounding box center [288, 270] width 36 height 36
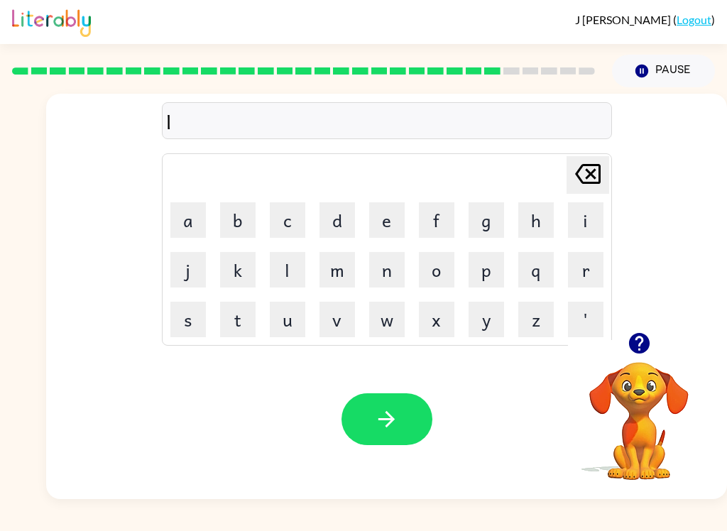
click at [288, 327] on button "u" at bounding box center [288, 320] width 36 height 36
click at [334, 266] on button "m" at bounding box center [338, 270] width 36 height 36
click at [237, 222] on button "b" at bounding box center [238, 220] width 36 height 36
click at [395, 225] on button "e" at bounding box center [387, 220] width 36 height 36
click at [580, 277] on button "r" at bounding box center [586, 270] width 36 height 36
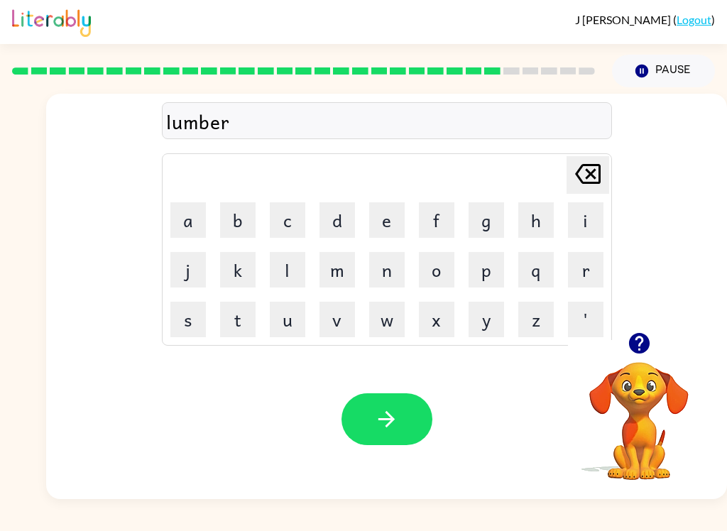
click at [201, 264] on button "j" at bounding box center [188, 270] width 36 height 36
click at [196, 221] on button "a" at bounding box center [188, 220] width 36 height 36
click at [291, 232] on button "c" at bounding box center [288, 220] width 36 height 36
click at [239, 271] on button "k" at bounding box center [238, 270] width 36 height 36
click at [382, 418] on icon "button" at bounding box center [386, 419] width 25 height 25
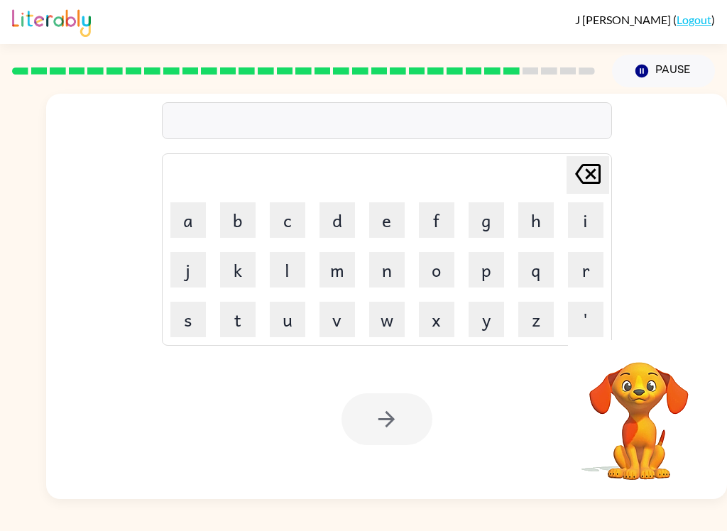
click at [499, 268] on button "p" at bounding box center [487, 270] width 36 height 36
click at [401, 211] on button "e" at bounding box center [387, 220] width 36 height 36
click at [190, 211] on button "a" at bounding box center [188, 220] width 36 height 36
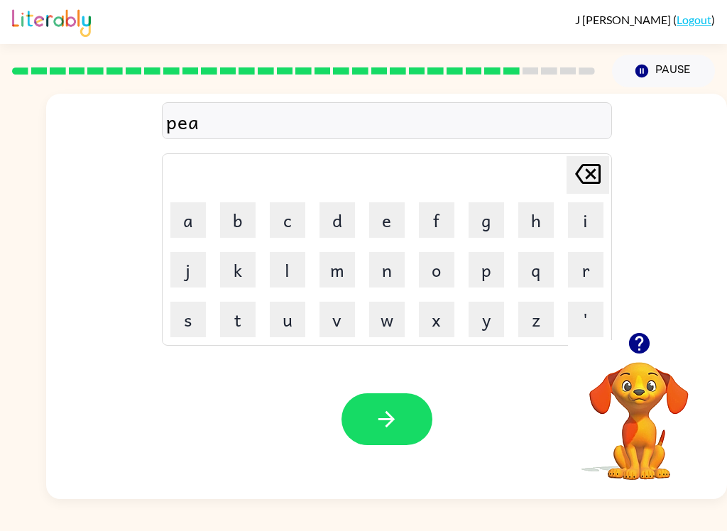
click at [594, 269] on button "r" at bounding box center [586, 270] width 36 height 36
click at [288, 232] on button "c" at bounding box center [288, 220] width 36 height 36
click at [390, 229] on button "e" at bounding box center [387, 220] width 36 height 36
click at [587, 166] on icon at bounding box center [588, 174] width 26 height 20
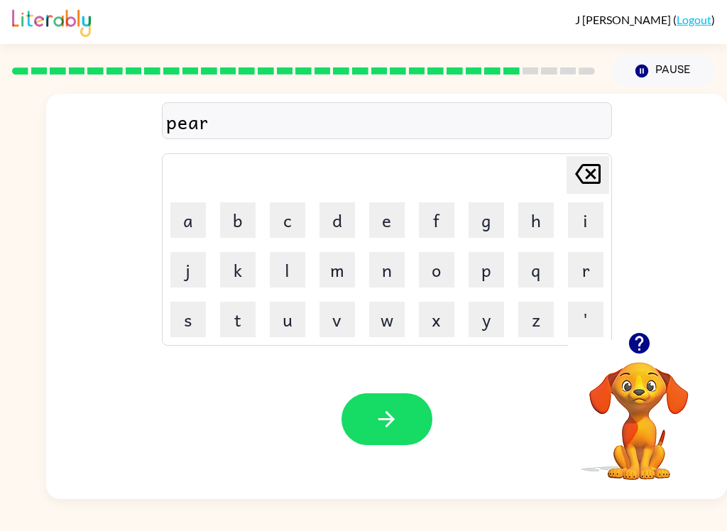
click at [599, 166] on icon at bounding box center [588, 174] width 26 height 20
click at [599, 165] on icon at bounding box center [588, 174] width 26 height 20
click at [617, 159] on div "pe Delete Delete last character input a b c d e f g h i j k l m n o p q r s t u…" at bounding box center [386, 213] width 681 height 239
click at [598, 163] on icon "Delete Delete last character input" at bounding box center [588, 174] width 34 height 34
click at [188, 215] on button "a" at bounding box center [188, 220] width 36 height 36
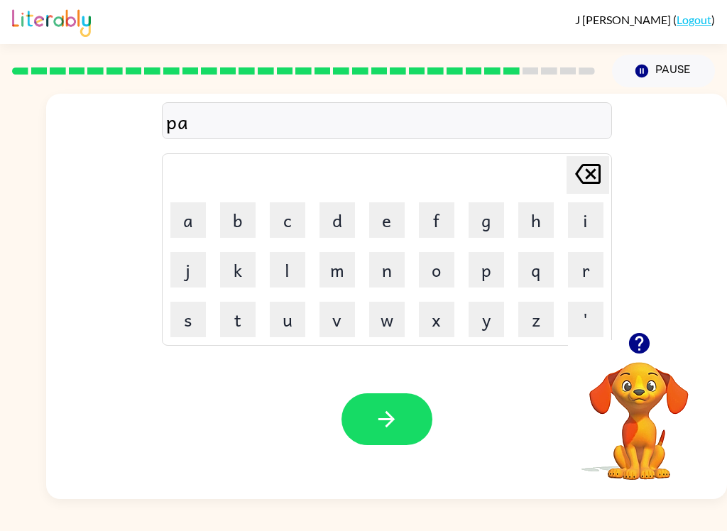
click at [588, 217] on button "i" at bounding box center [586, 220] width 36 height 36
click at [601, 178] on icon "Delete Delete last character input" at bounding box center [588, 174] width 34 height 34
click at [585, 224] on button "i" at bounding box center [586, 220] width 36 height 36
click at [597, 202] on button "i" at bounding box center [586, 220] width 36 height 36
click at [606, 182] on button "Delete Delete last character input" at bounding box center [588, 175] width 43 height 38
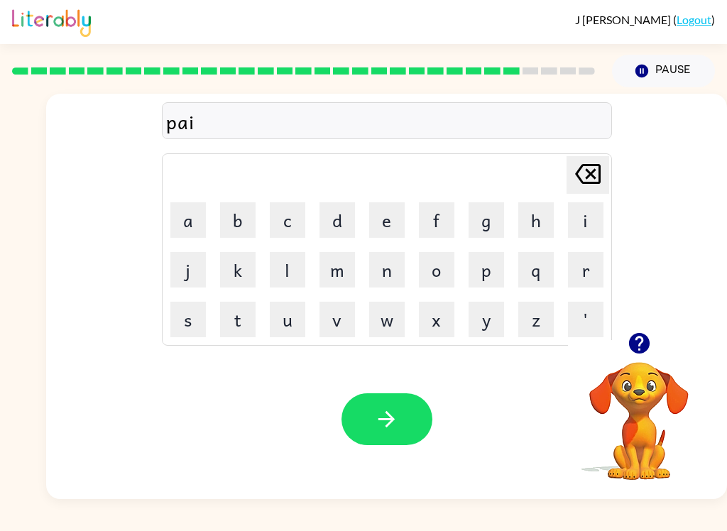
click at [605, 181] on button "Delete Delete last character input" at bounding box center [588, 175] width 43 height 38
click at [607, 170] on button "Delete Delete last character input" at bounding box center [588, 175] width 43 height 38
click at [585, 222] on button "i" at bounding box center [586, 220] width 36 height 36
click at [188, 215] on button "a" at bounding box center [188, 220] width 36 height 36
click at [605, 164] on button "Delete Delete last character input" at bounding box center [588, 175] width 43 height 38
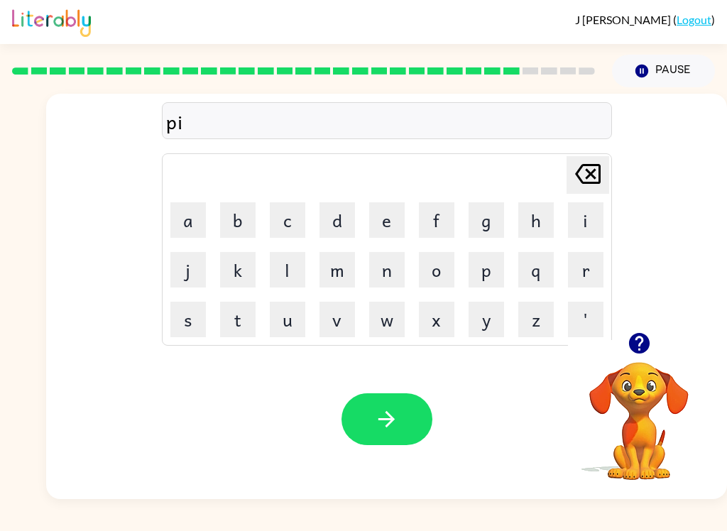
click at [604, 164] on icon "Delete Delete last character input" at bounding box center [588, 174] width 34 height 34
click at [605, 163] on button "Delete Delete last character input" at bounding box center [588, 175] width 43 height 38
click at [489, 283] on button "p" at bounding box center [487, 270] width 36 height 36
click at [391, 232] on button "e" at bounding box center [387, 220] width 36 height 36
click at [581, 227] on button "i" at bounding box center [586, 220] width 36 height 36
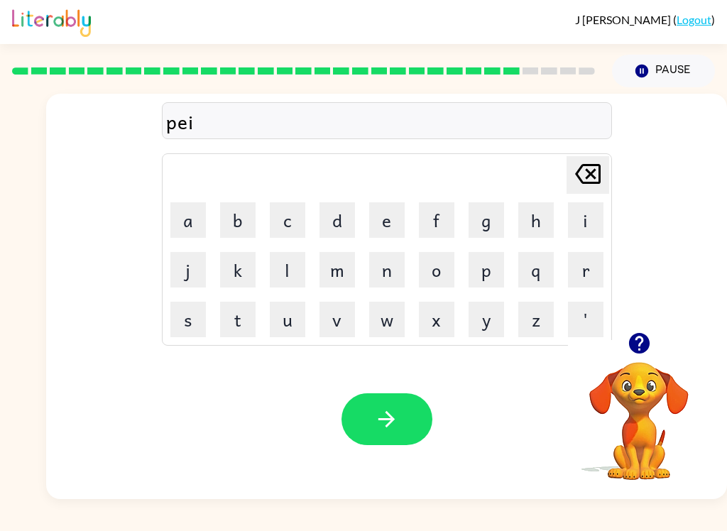
click at [585, 272] on button "r" at bounding box center [586, 270] width 36 height 36
click at [587, 177] on icon at bounding box center [588, 174] width 26 height 20
click at [586, 177] on icon "Delete Delete last character input" at bounding box center [588, 174] width 34 height 34
click at [205, 222] on button "a" at bounding box center [188, 220] width 36 height 36
click at [584, 271] on button "r" at bounding box center [586, 270] width 36 height 36
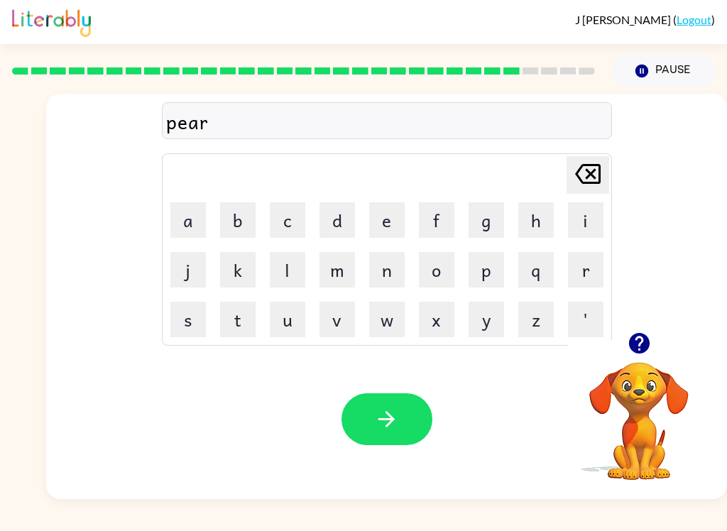
click at [283, 237] on button "c" at bounding box center [288, 220] width 36 height 36
click at [392, 212] on button "e" at bounding box center [387, 220] width 36 height 36
click at [354, 202] on button "d" at bounding box center [338, 220] width 36 height 36
click at [385, 421] on icon "button" at bounding box center [387, 419] width 16 height 16
click at [246, 303] on button "t" at bounding box center [238, 320] width 36 height 36
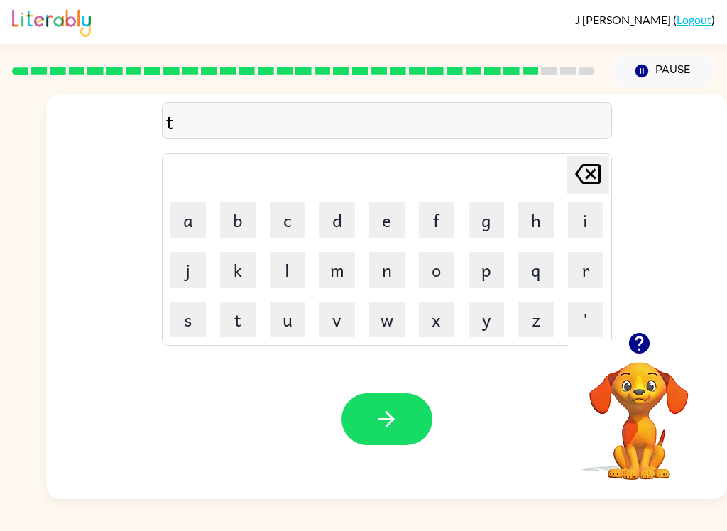
click at [531, 209] on button "h" at bounding box center [537, 220] width 36 height 36
click at [583, 210] on button "i" at bounding box center [586, 220] width 36 height 36
click at [391, 277] on button "n" at bounding box center [387, 270] width 36 height 36
click at [426, 393] on div "Your browser must support playing .mp4 files to use Literably. Please try using…" at bounding box center [386, 420] width 681 height 160
click at [436, 402] on div "Your browser must support playing .mp4 files to use Literably. Please try using…" at bounding box center [386, 420] width 681 height 160
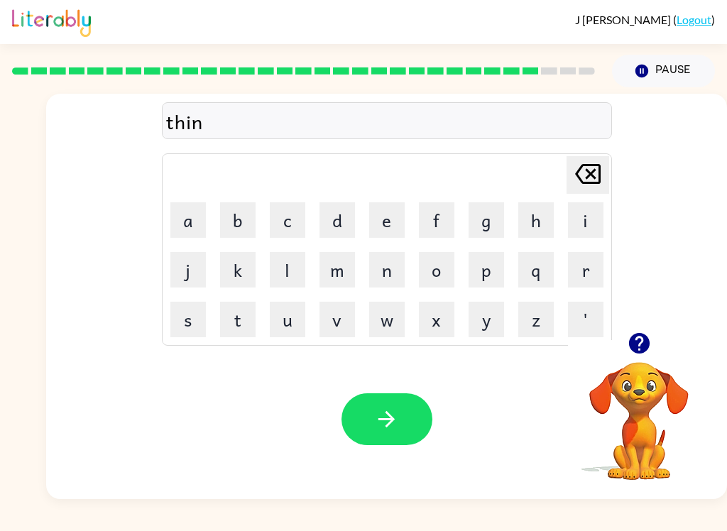
click at [371, 416] on button "button" at bounding box center [387, 420] width 91 height 52
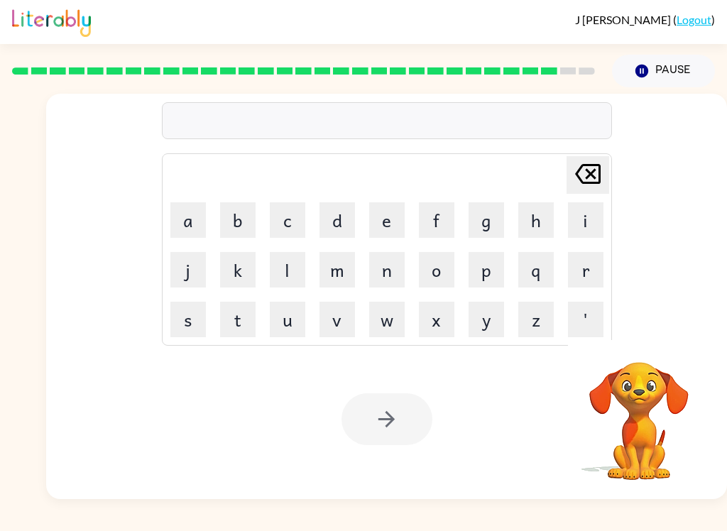
click at [192, 322] on button "s" at bounding box center [188, 320] width 36 height 36
click at [713, 483] on div "Your browser must support playing .mp4 files to use Literably. Please try using…" at bounding box center [386, 420] width 681 height 160
click at [582, 221] on button "i" at bounding box center [586, 220] width 36 height 36
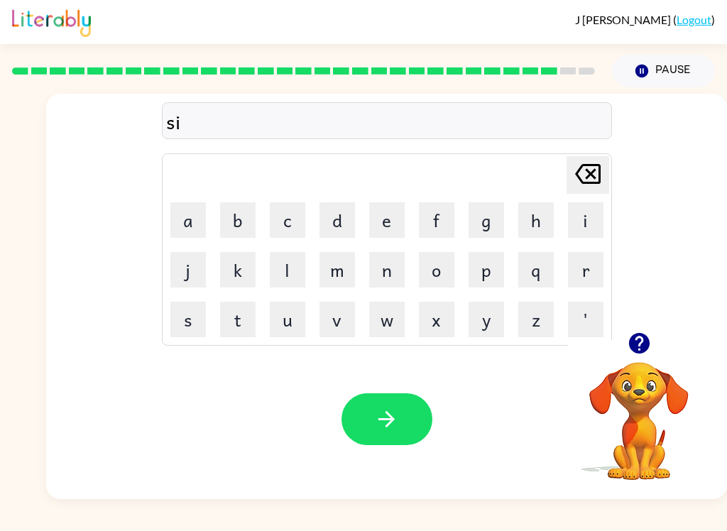
click at [291, 271] on button "l" at bounding box center [288, 270] width 36 height 36
click at [350, 330] on button "v" at bounding box center [338, 320] width 36 height 36
click at [389, 222] on button "e" at bounding box center [387, 220] width 36 height 36
click at [575, 275] on button "r" at bounding box center [586, 270] width 36 height 36
click at [398, 326] on button "w" at bounding box center [387, 320] width 36 height 36
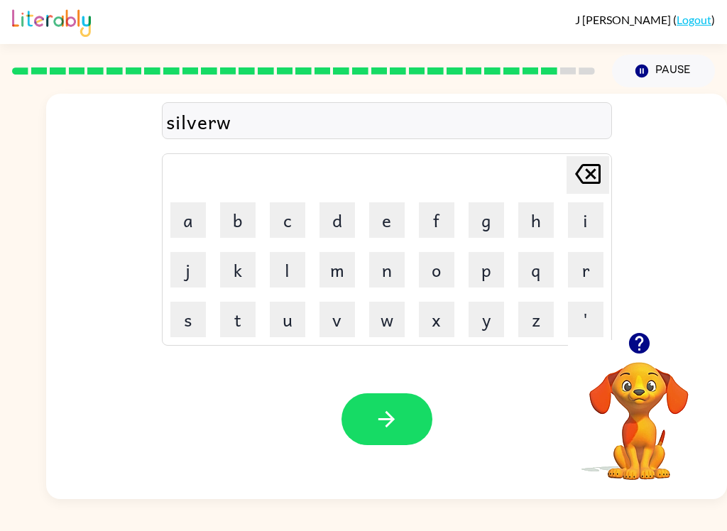
click at [180, 219] on button "a" at bounding box center [188, 220] width 36 height 36
click at [579, 268] on button "r" at bounding box center [586, 270] width 36 height 36
click at [386, 214] on button "e" at bounding box center [387, 220] width 36 height 36
click at [392, 416] on icon "button" at bounding box center [386, 419] width 25 height 25
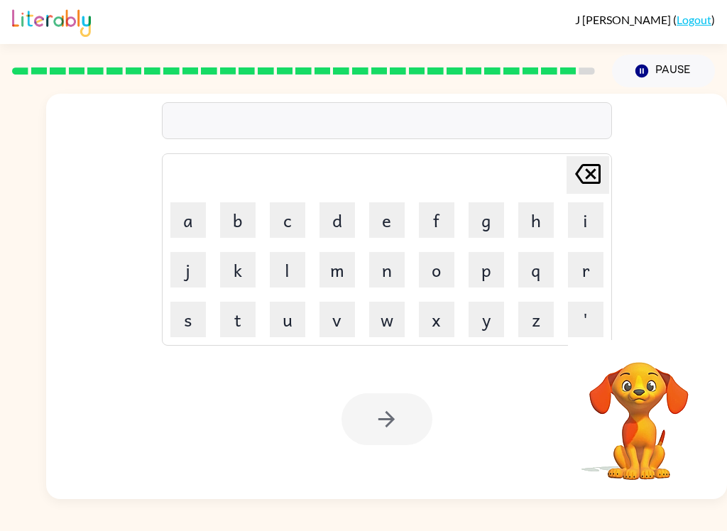
click at [292, 327] on button "u" at bounding box center [288, 320] width 36 height 36
click at [388, 277] on button "n" at bounding box center [387, 270] width 36 height 36
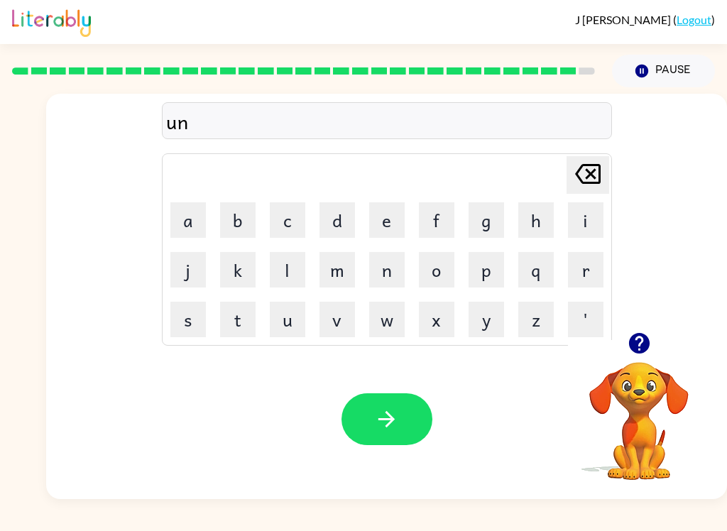
click at [158, 210] on div "un Delete Delete last character input a b c d e f g h i j k l m n o p q r s t u…" at bounding box center [386, 213] width 681 height 239
click at [198, 222] on button "a" at bounding box center [188, 220] width 36 height 36
click at [442, 227] on button "f" at bounding box center [437, 220] width 36 height 36
click at [582, 264] on button "r" at bounding box center [586, 270] width 36 height 36
click at [193, 221] on button "a" at bounding box center [188, 220] width 36 height 36
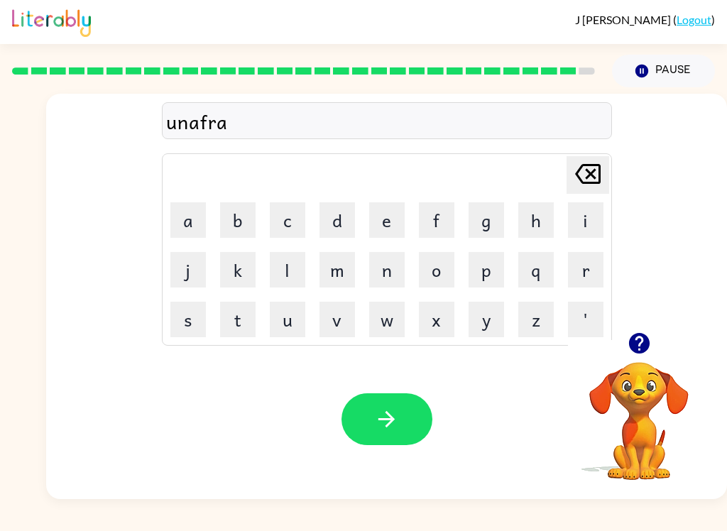
click at [577, 224] on button "i" at bounding box center [586, 220] width 36 height 36
click at [342, 221] on button "d" at bounding box center [338, 220] width 36 height 36
click at [395, 433] on button "button" at bounding box center [387, 420] width 91 height 52
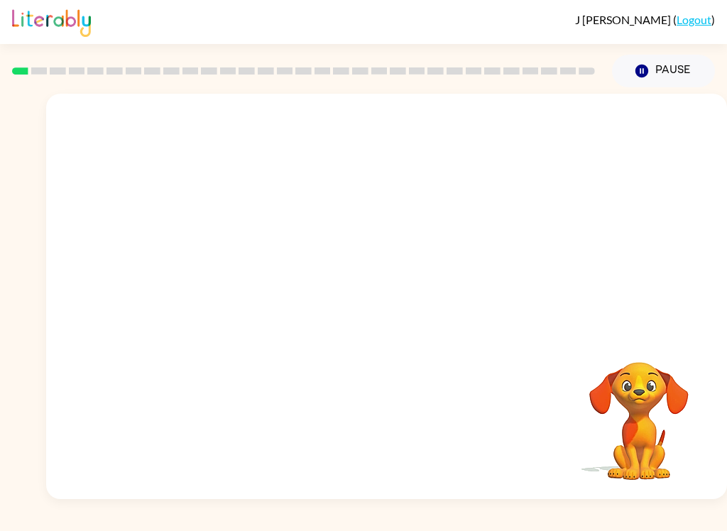
click at [240, 271] on video "Your browser must support playing .mp4 files to use Literably. Please try using…" at bounding box center [386, 213] width 681 height 239
click at [239, 270] on video "Your browser must support playing .mp4 files to use Literably. Please try using…" at bounding box center [386, 213] width 681 height 239
click at [259, 281] on video "Your browser must support playing .mp4 files to use Literably. Please try using…" at bounding box center [386, 213] width 681 height 239
click at [237, 282] on video "Your browser must support playing .mp4 files to use Literably. Please try using…" at bounding box center [386, 213] width 681 height 239
click at [245, 287] on video "Your browser must support playing .mp4 files to use Literably. Please try using…" at bounding box center [386, 213] width 681 height 239
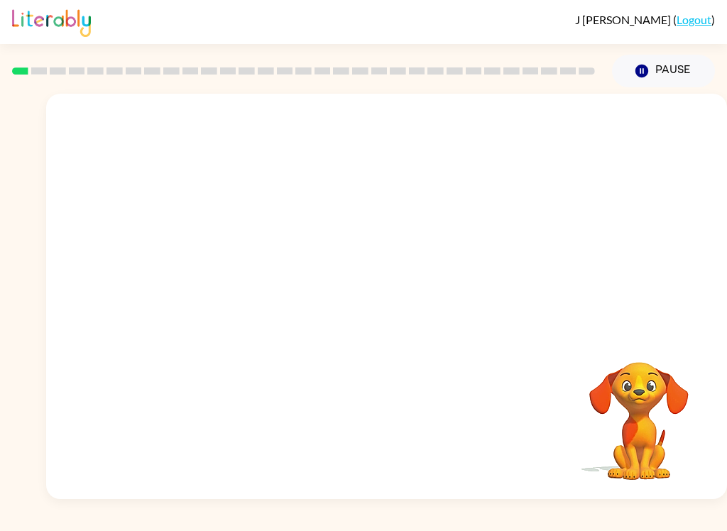
click at [245, 286] on video "Your browser must support playing .mp4 files to use Literably. Please try using…" at bounding box center [386, 213] width 681 height 239
click at [229, 308] on video "Your browser must support playing .mp4 files to use Literably. Please try using…" at bounding box center [386, 213] width 681 height 239
click at [228, 308] on video "Your browser must support playing .mp4 files to use Literably. Please try using…" at bounding box center [386, 213] width 681 height 239
click at [236, 293] on video "Your browser must support playing .mp4 files to use Literably. Please try using…" at bounding box center [386, 213] width 681 height 239
click at [227, 293] on video "Your browser must support playing .mp4 files to use Literably. Please try using…" at bounding box center [386, 213] width 681 height 239
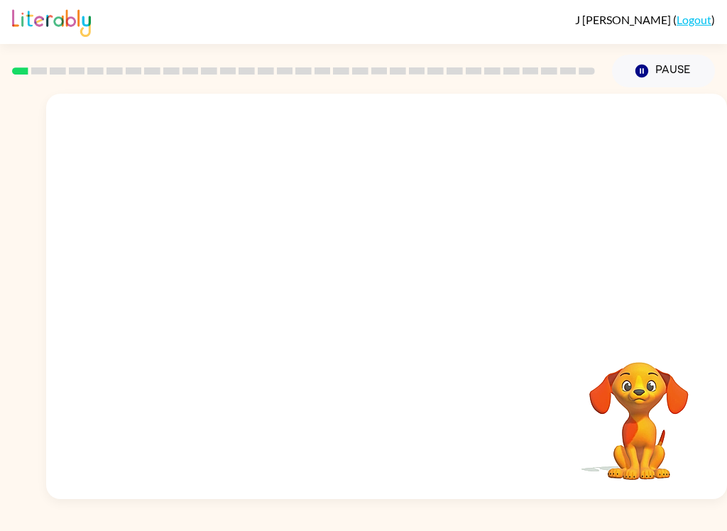
click at [227, 292] on video "Your browser must support playing .mp4 files to use Literably. Please try using…" at bounding box center [386, 213] width 681 height 239
click at [233, 300] on video "Your browser must support playing .mp4 files to use Literably. Please try using…" at bounding box center [386, 213] width 681 height 239
click at [224, 303] on video "Your browser must support playing .mp4 files to use Literably. Please try using…" at bounding box center [386, 213] width 681 height 239
click at [227, 294] on video "Your browser must support playing .mp4 files to use Literably. Please try using…" at bounding box center [386, 213] width 681 height 239
click at [217, 276] on video "Your browser must support playing .mp4 files to use Literably. Please try using…" at bounding box center [386, 213] width 681 height 239
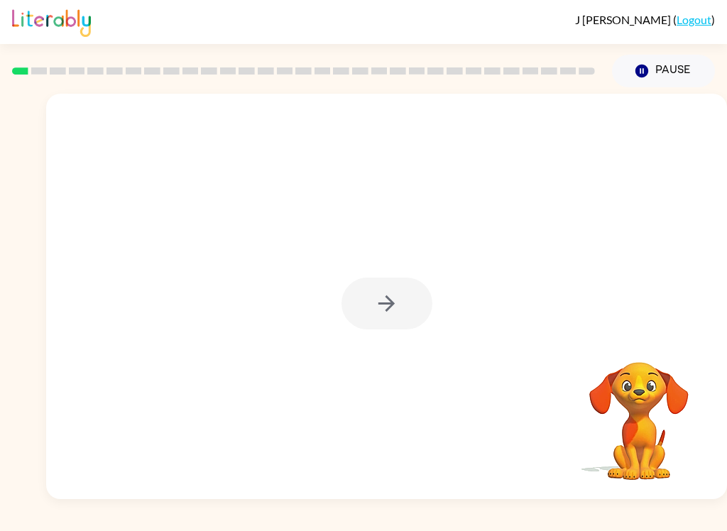
click at [394, 306] on icon "button" at bounding box center [386, 303] width 25 height 25
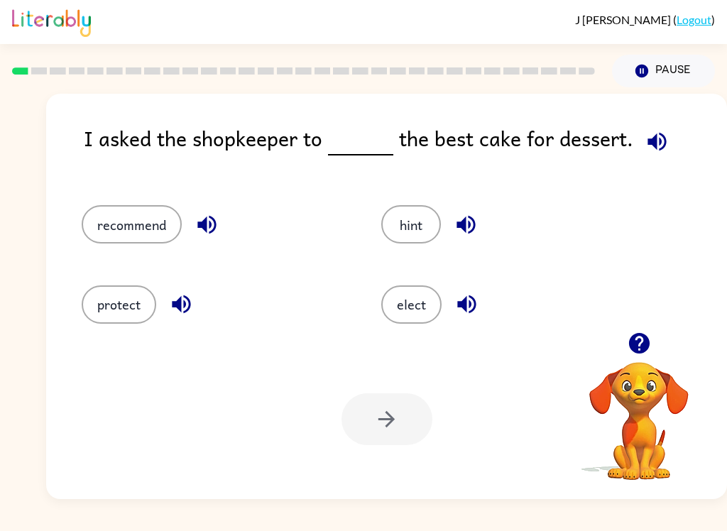
click at [124, 223] on button "recommend" at bounding box center [132, 224] width 100 height 38
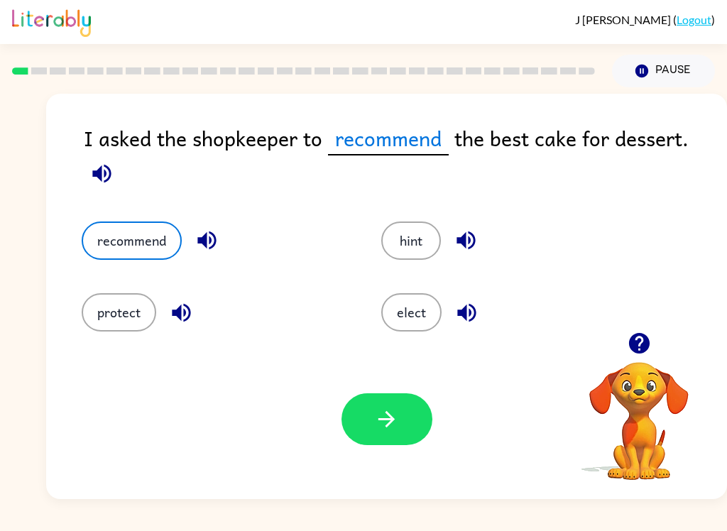
click at [394, 443] on button "button" at bounding box center [387, 420] width 91 height 52
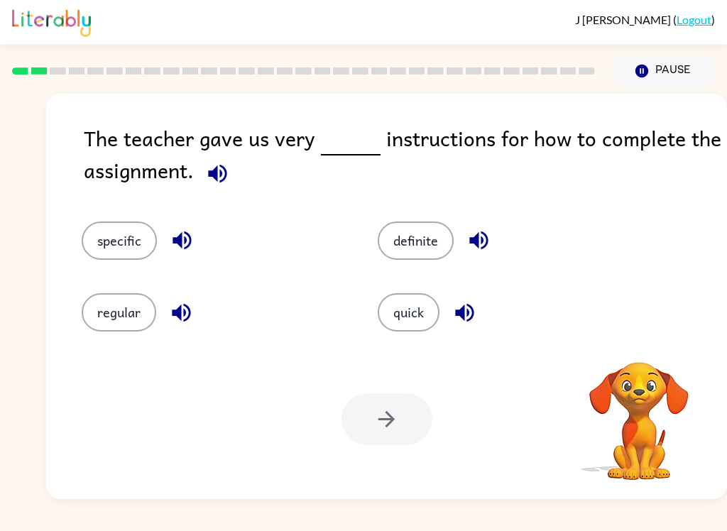
click at [92, 240] on button "specific" at bounding box center [119, 241] width 75 height 38
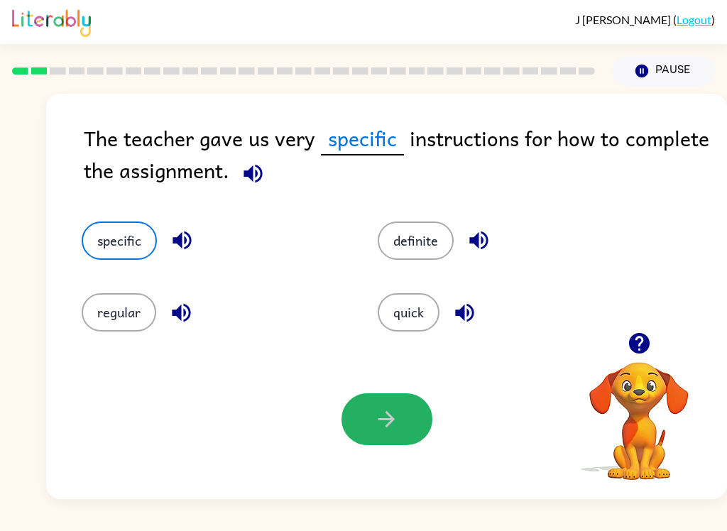
click at [380, 427] on icon "button" at bounding box center [386, 419] width 25 height 25
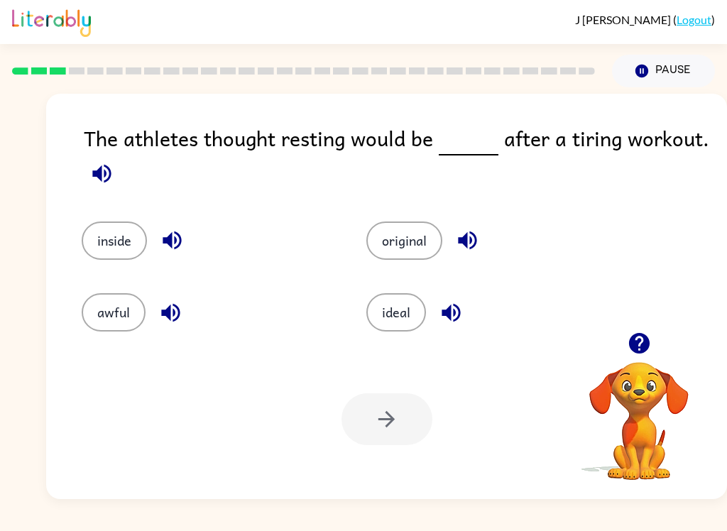
click at [90, 331] on div "awful" at bounding box center [208, 312] width 252 height 38
click at [87, 332] on div "awful" at bounding box center [208, 312] width 252 height 38
click at [102, 320] on button "awful" at bounding box center [114, 312] width 64 height 38
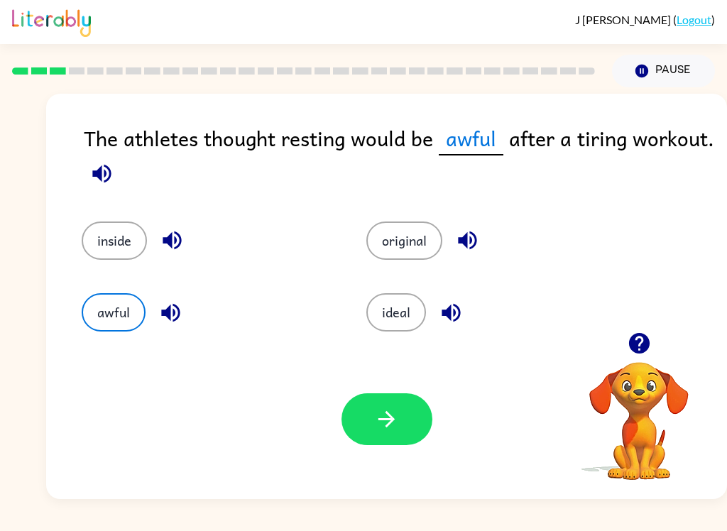
click at [418, 313] on button "ideal" at bounding box center [397, 312] width 60 height 38
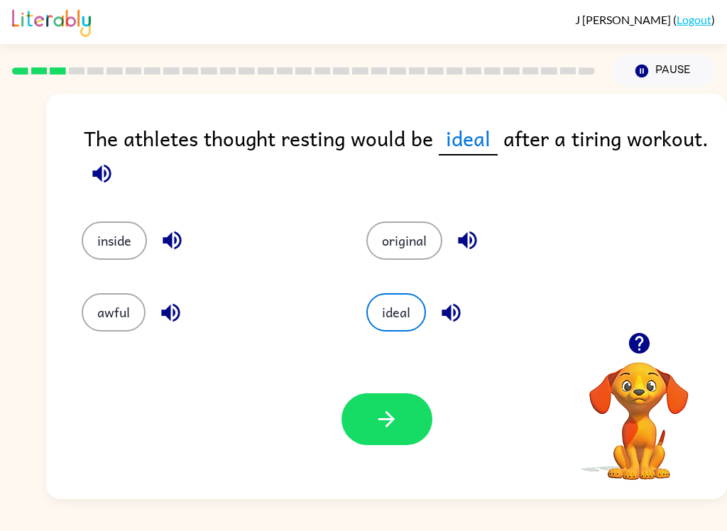
click at [397, 425] on icon "button" at bounding box center [386, 419] width 25 height 25
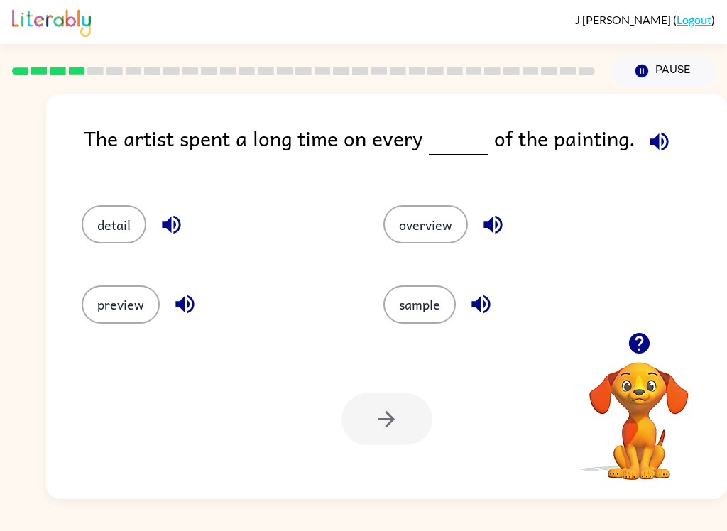
click at [104, 232] on button "detail" at bounding box center [114, 224] width 65 height 38
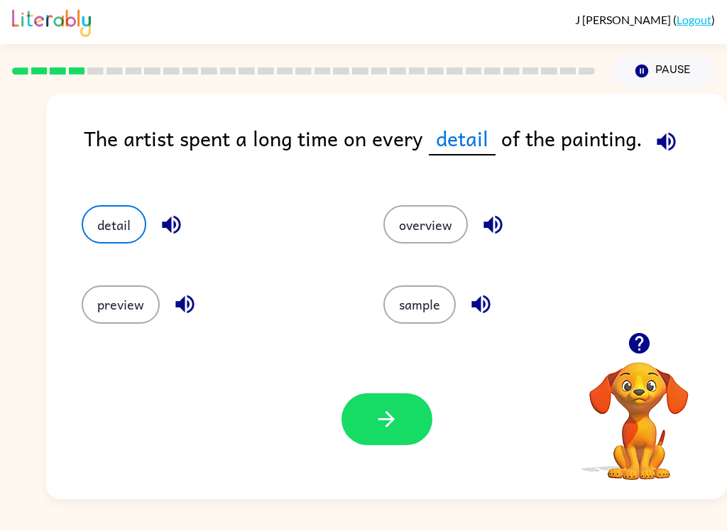
click at [384, 403] on button "button" at bounding box center [387, 420] width 91 height 52
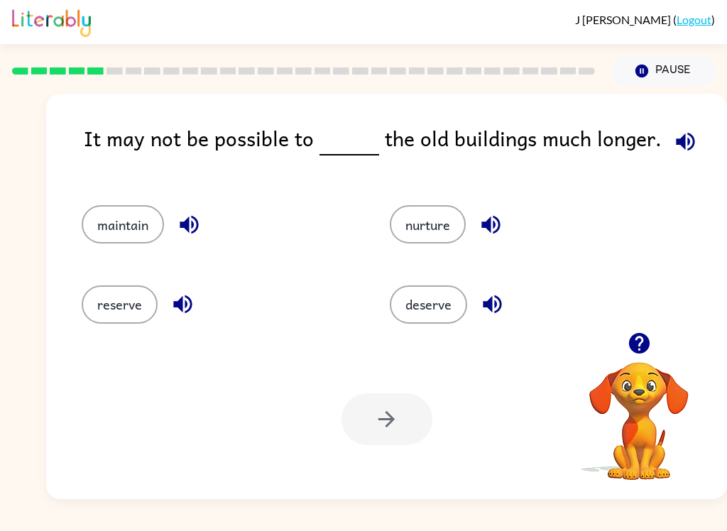
click at [126, 256] on div "maintain" at bounding box center [209, 218] width 308 height 80
click at [157, 237] on button "maintain" at bounding box center [123, 224] width 82 height 38
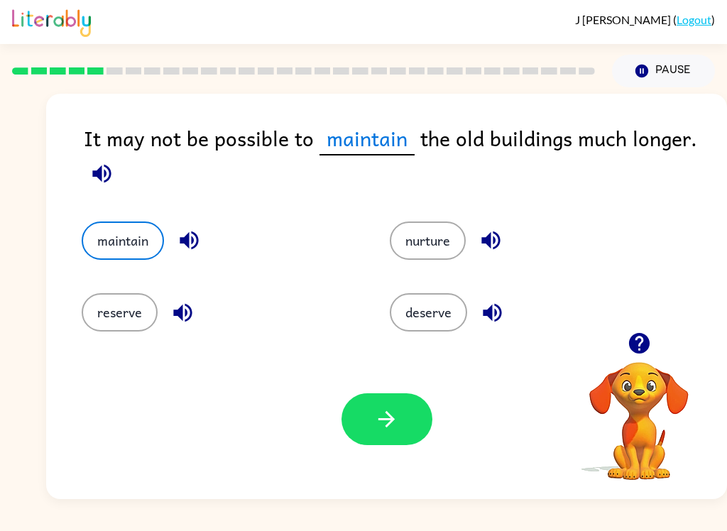
click at [392, 440] on button "button" at bounding box center [387, 420] width 91 height 52
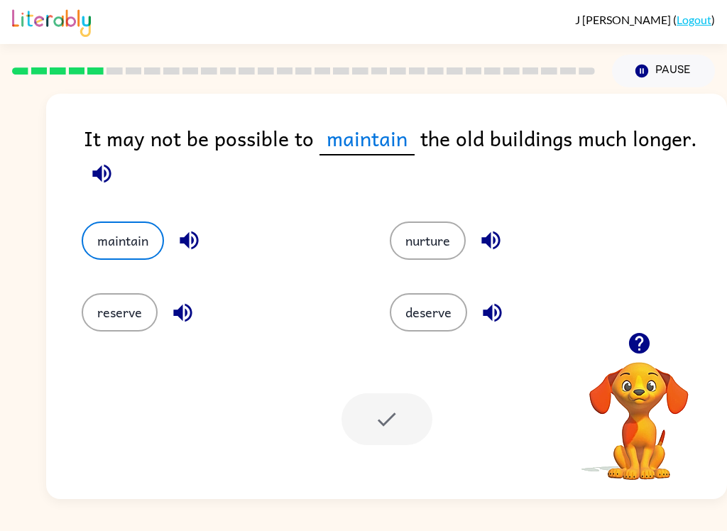
click at [371, 433] on div at bounding box center [387, 420] width 91 height 52
click at [384, 470] on div "Your browser must support playing .mp4 files to use Literably. Please try using…" at bounding box center [386, 420] width 681 height 160
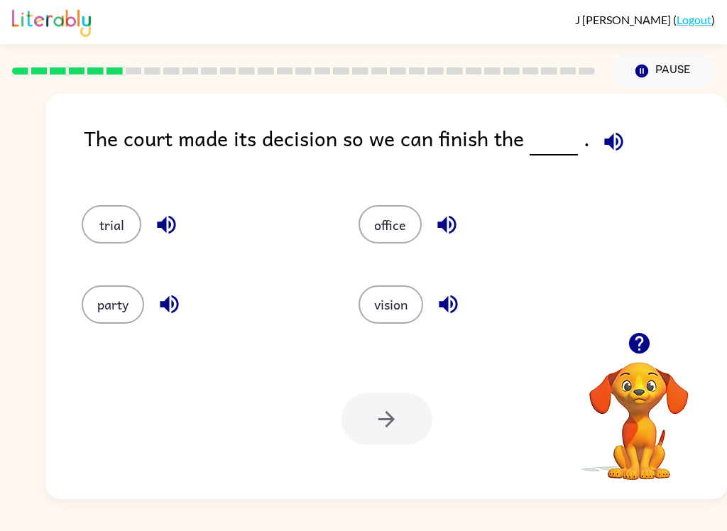
click at [106, 237] on button "trial" at bounding box center [112, 224] width 60 height 38
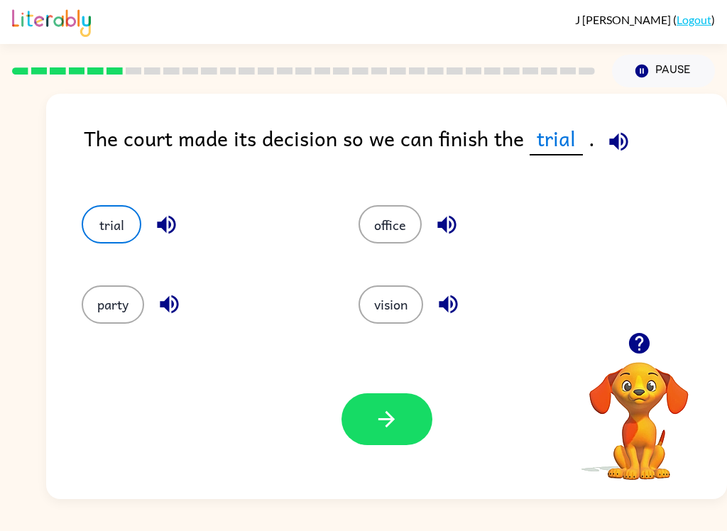
click at [364, 396] on button "button" at bounding box center [387, 420] width 91 height 52
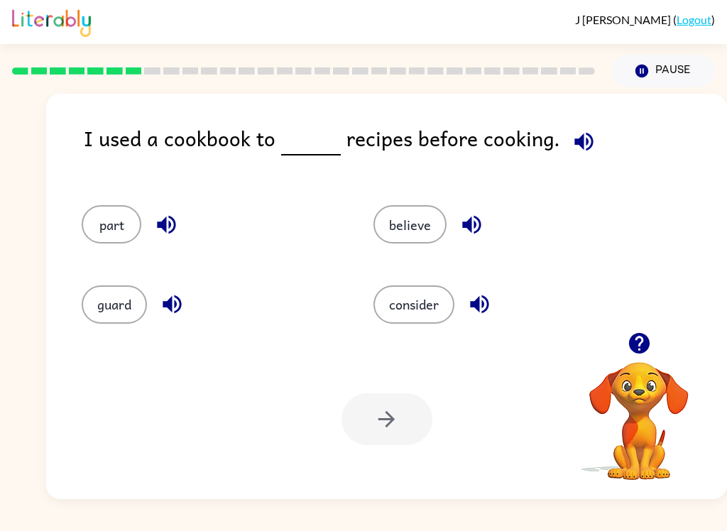
click at [112, 318] on button "guard" at bounding box center [114, 305] width 65 height 38
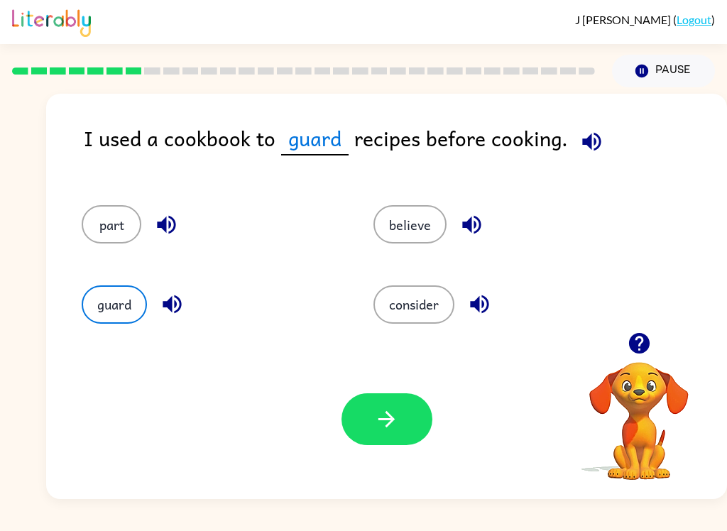
click at [423, 301] on button "consider" at bounding box center [414, 305] width 81 height 38
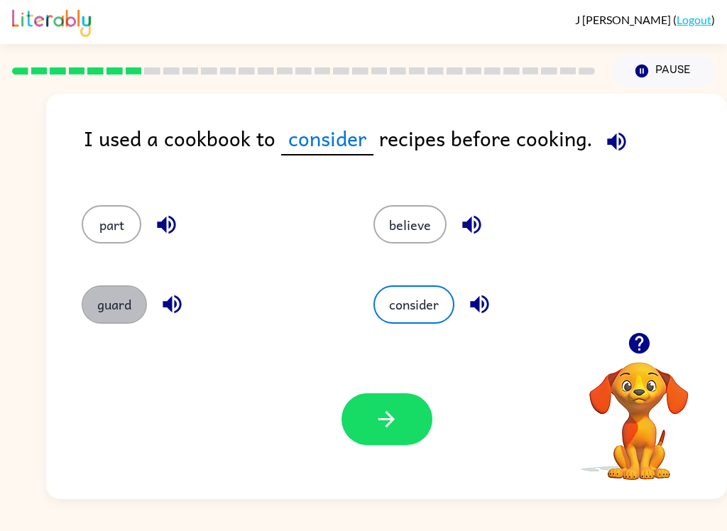
click at [109, 320] on button "guard" at bounding box center [114, 305] width 65 height 38
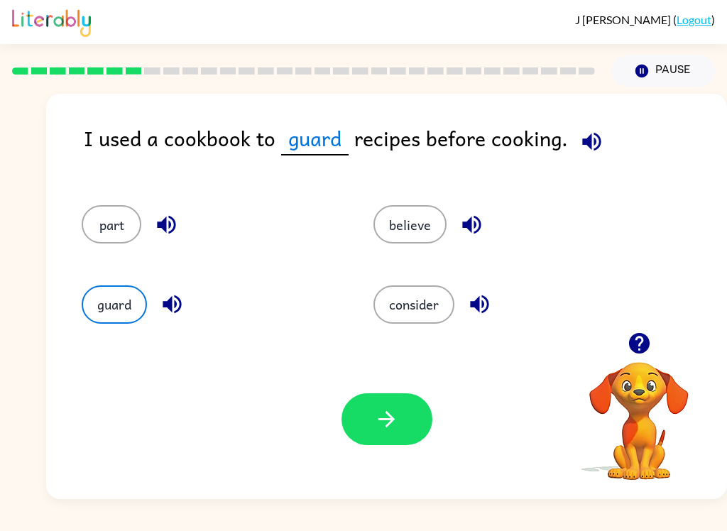
click at [362, 445] on button "button" at bounding box center [387, 420] width 91 height 52
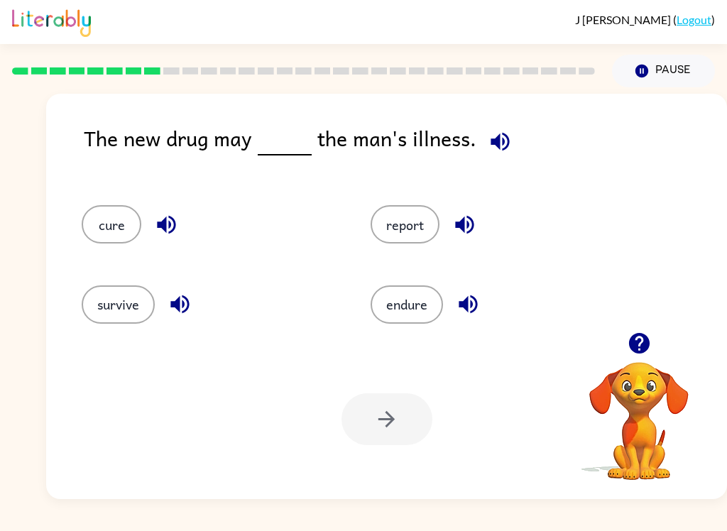
click at [134, 240] on button "cure" at bounding box center [112, 224] width 60 height 38
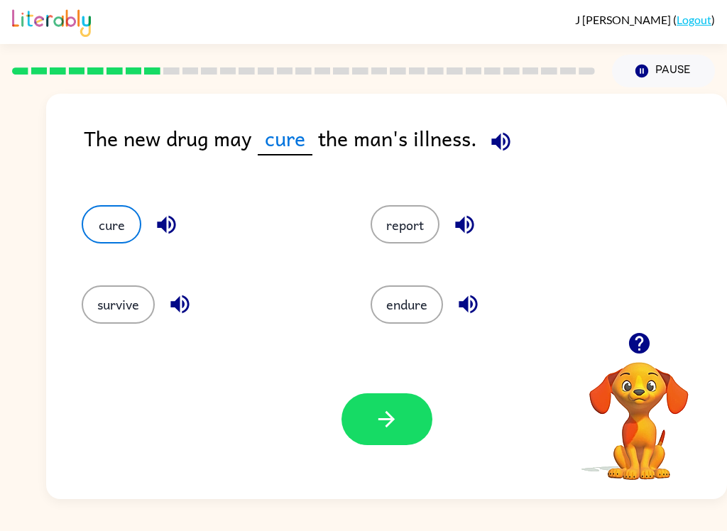
click at [406, 436] on button "button" at bounding box center [387, 420] width 91 height 52
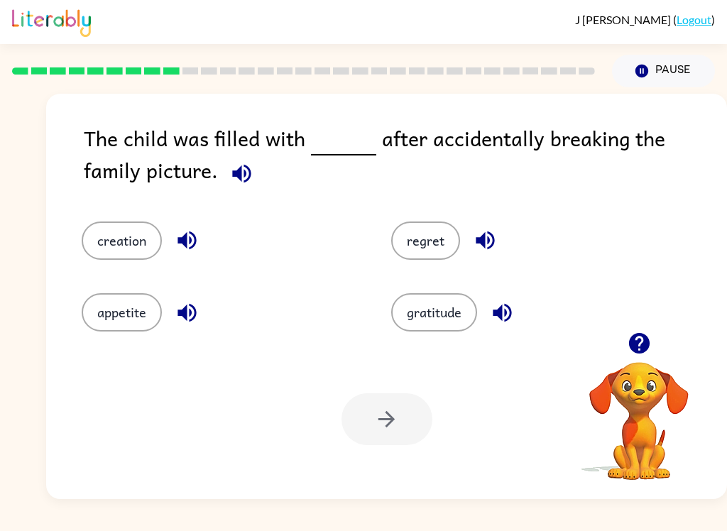
click at [414, 259] on button "regret" at bounding box center [425, 241] width 69 height 38
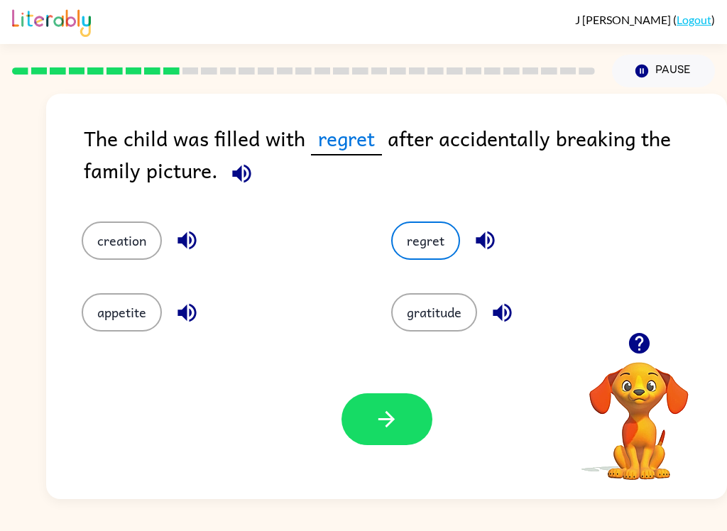
click at [349, 414] on button "button" at bounding box center [387, 420] width 91 height 52
click at [349, 413] on div at bounding box center [387, 420] width 91 height 52
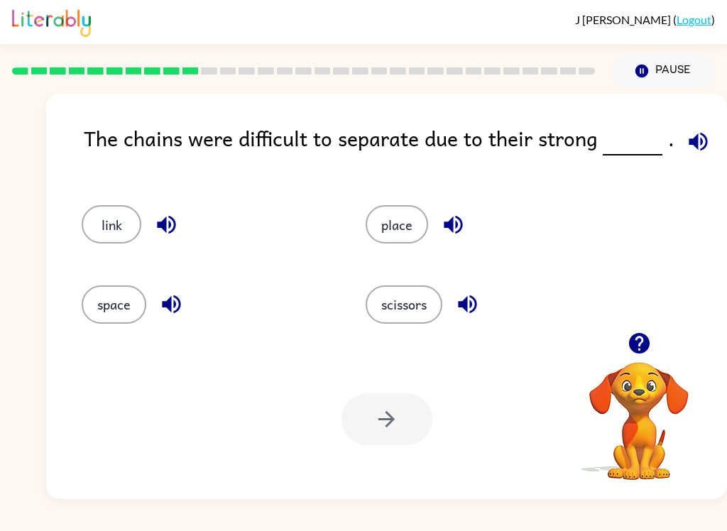
click at [117, 230] on button "link" at bounding box center [112, 224] width 60 height 38
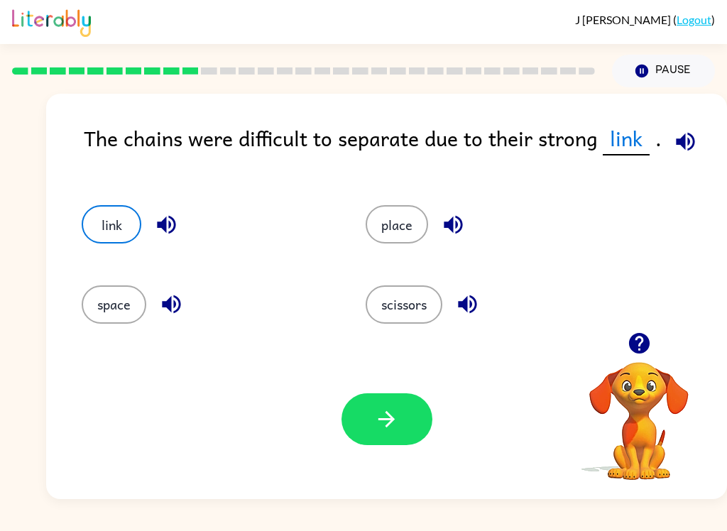
click at [371, 416] on button "button" at bounding box center [387, 420] width 91 height 52
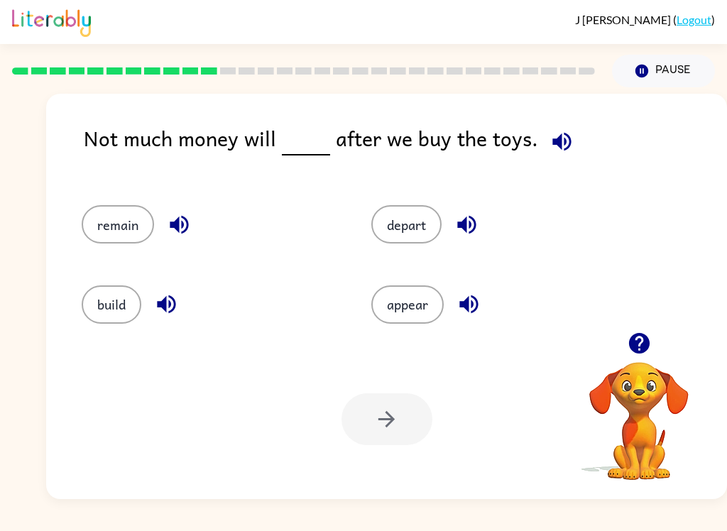
click at [120, 224] on button "remain" at bounding box center [118, 224] width 72 height 38
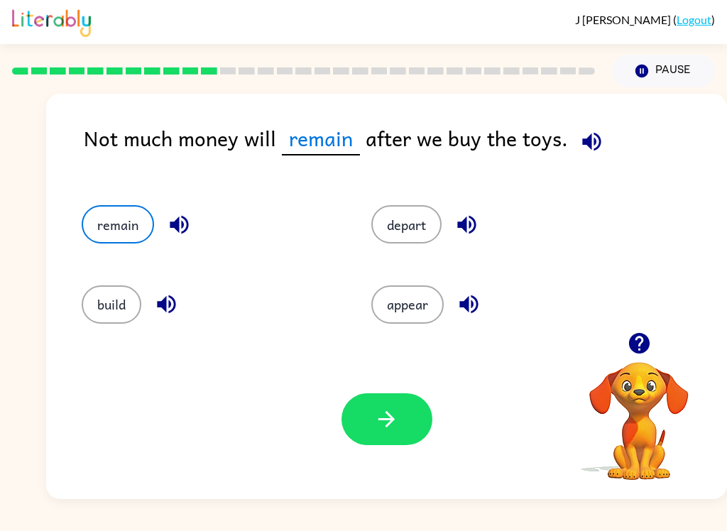
click at [369, 416] on button "button" at bounding box center [387, 420] width 91 height 52
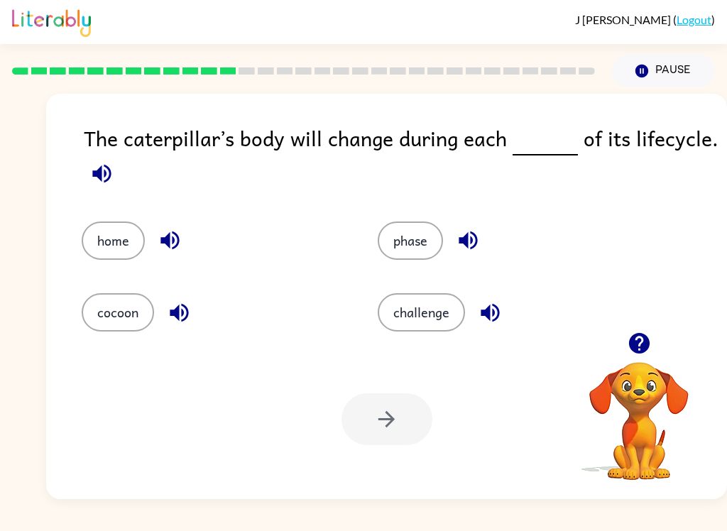
click at [422, 232] on button "phase" at bounding box center [410, 241] width 65 height 38
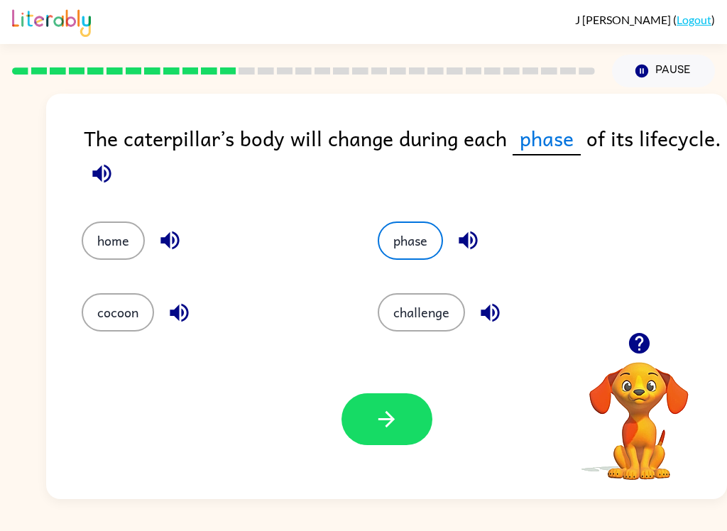
click at [347, 416] on button "button" at bounding box center [387, 420] width 91 height 52
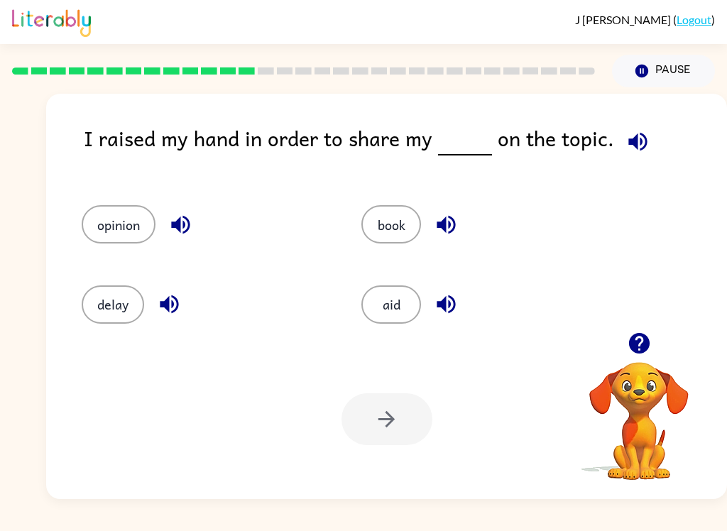
click at [116, 225] on button "opinion" at bounding box center [119, 224] width 74 height 38
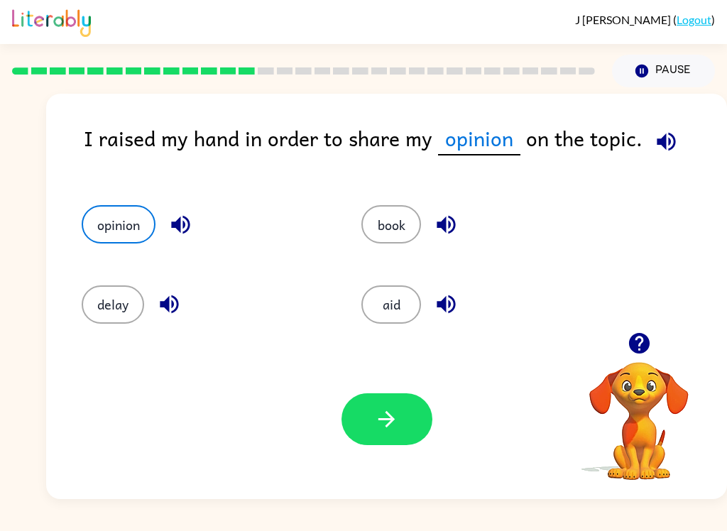
click at [368, 416] on button "button" at bounding box center [387, 420] width 91 height 52
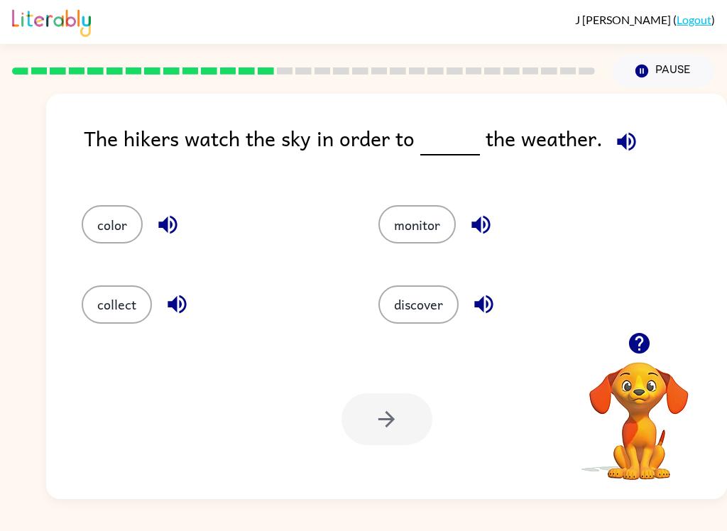
click at [448, 192] on div "monitor" at bounding box center [500, 218] width 297 height 80
click at [442, 230] on button "monitor" at bounding box center [417, 224] width 77 height 38
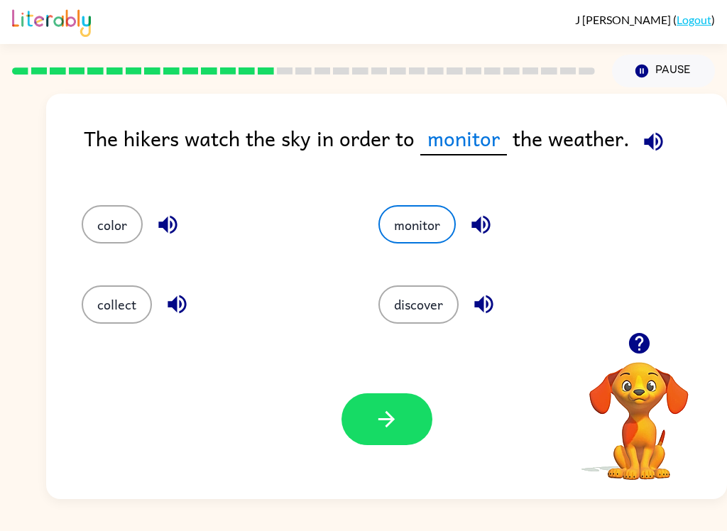
click at [413, 417] on button "button" at bounding box center [387, 420] width 91 height 52
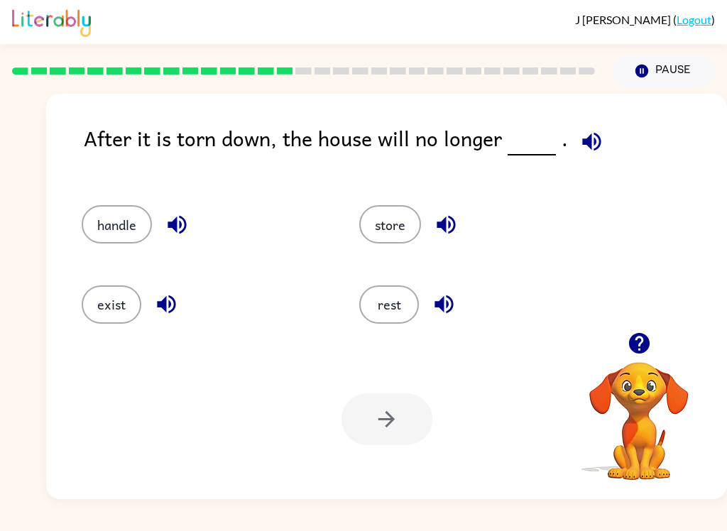
click at [108, 307] on button "exist" at bounding box center [112, 305] width 60 height 38
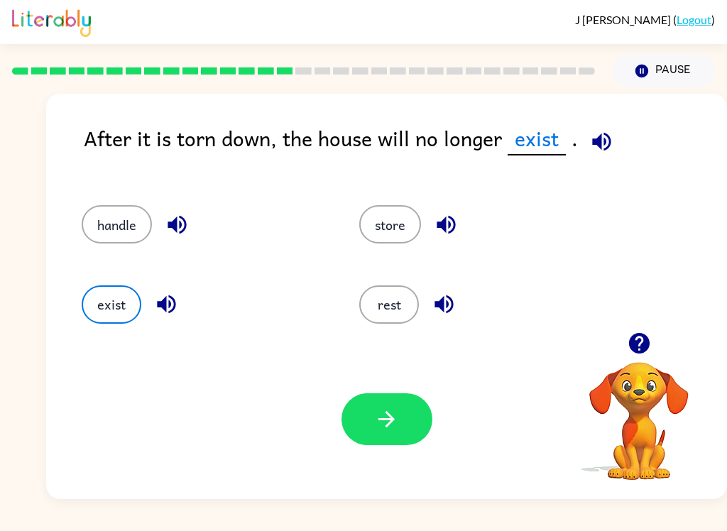
click at [405, 408] on button "button" at bounding box center [387, 420] width 91 height 52
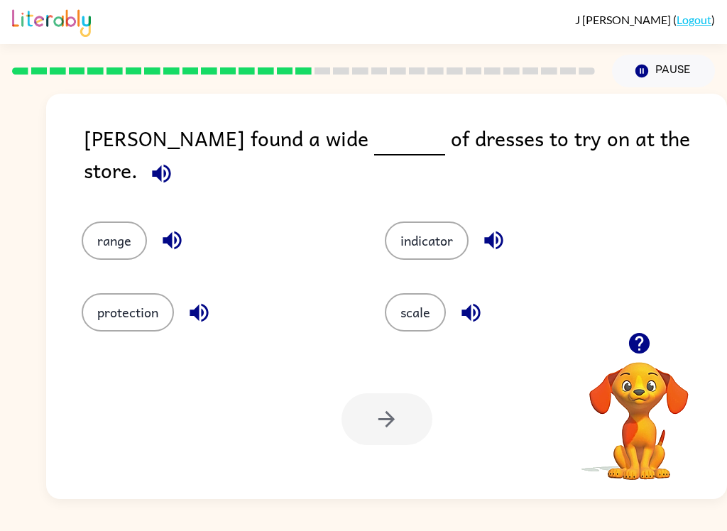
click at [97, 232] on button "range" at bounding box center [114, 241] width 65 height 38
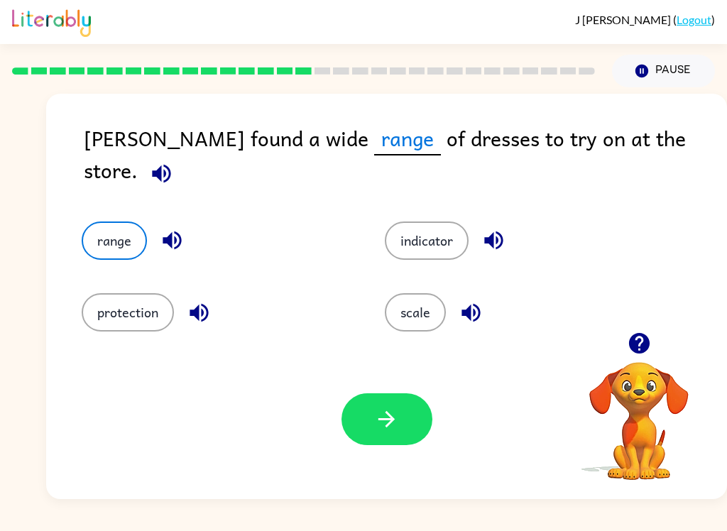
click at [369, 438] on button "button" at bounding box center [387, 420] width 91 height 52
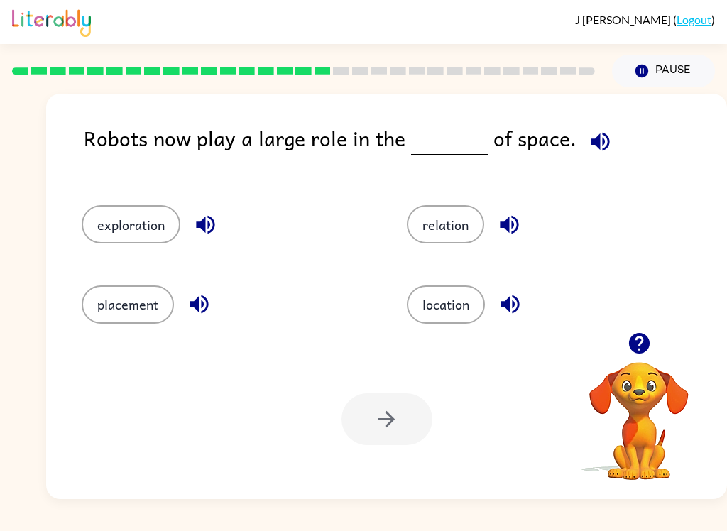
click at [100, 230] on button "exploration" at bounding box center [131, 224] width 99 height 38
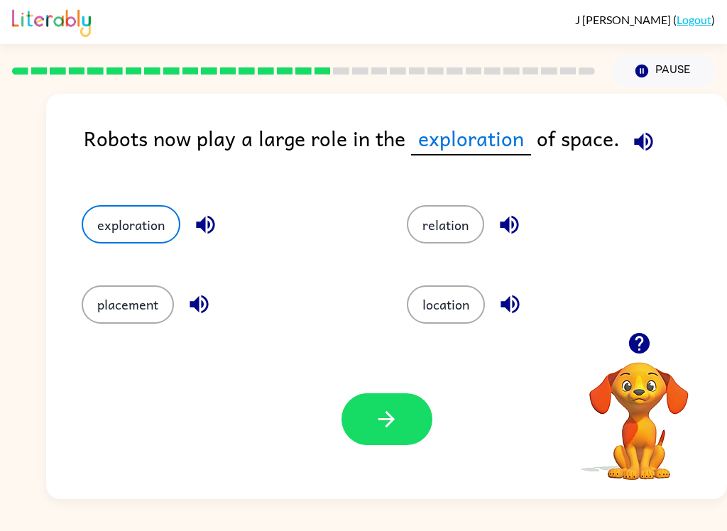
click at [388, 421] on icon "button" at bounding box center [387, 419] width 16 height 16
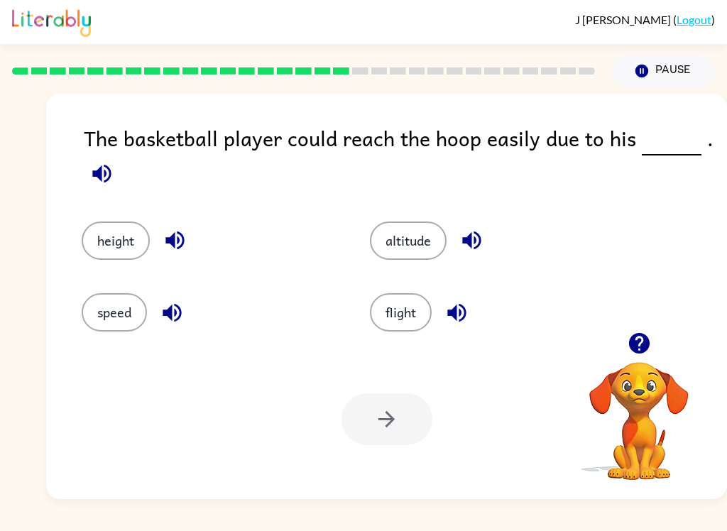
click at [92, 227] on button "height" at bounding box center [116, 241] width 68 height 38
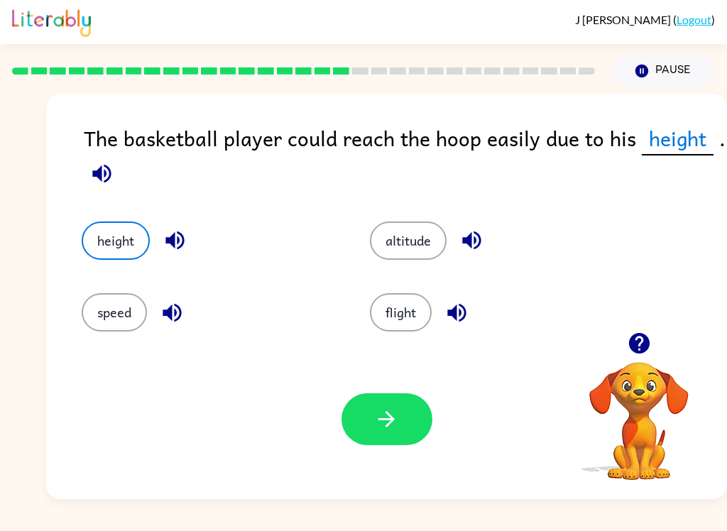
click at [394, 433] on button "button" at bounding box center [387, 420] width 91 height 52
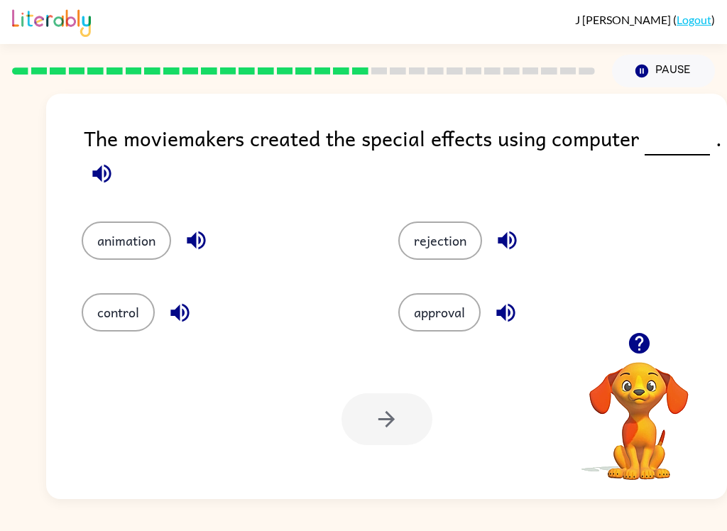
click at [91, 235] on button "animation" at bounding box center [126, 241] width 89 height 38
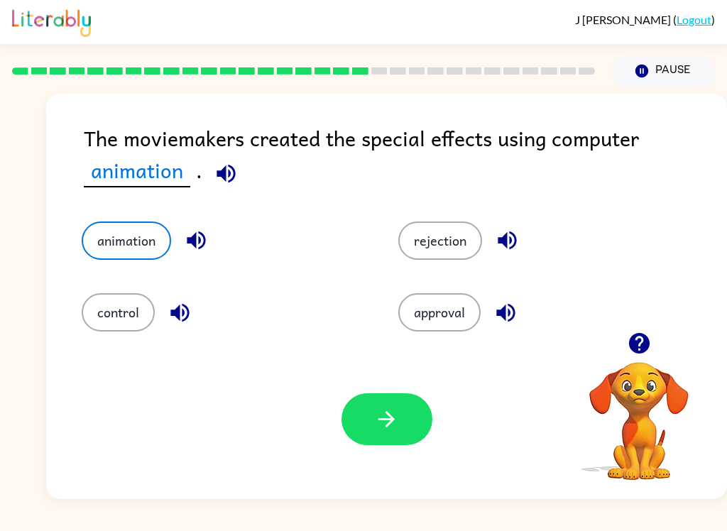
click at [379, 422] on icon "button" at bounding box center [386, 419] width 25 height 25
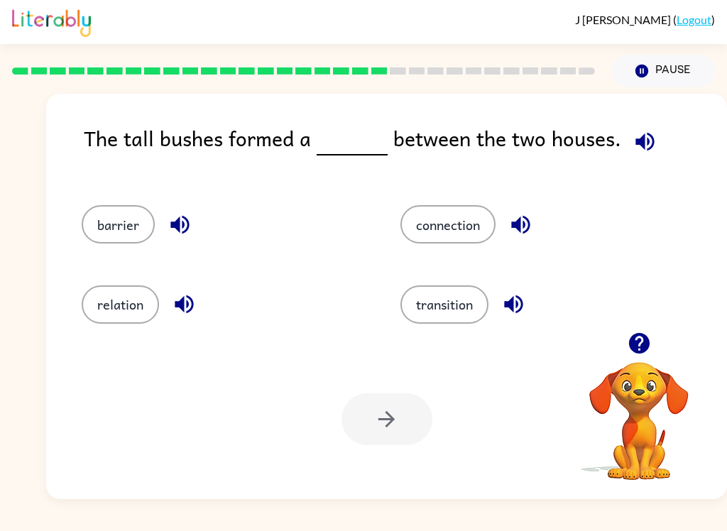
click at [127, 237] on button "barrier" at bounding box center [118, 224] width 73 height 38
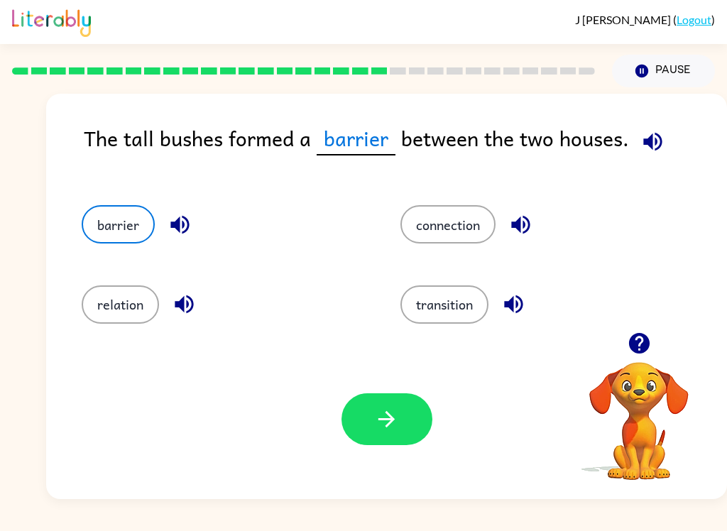
click at [366, 431] on button "button" at bounding box center [387, 420] width 91 height 52
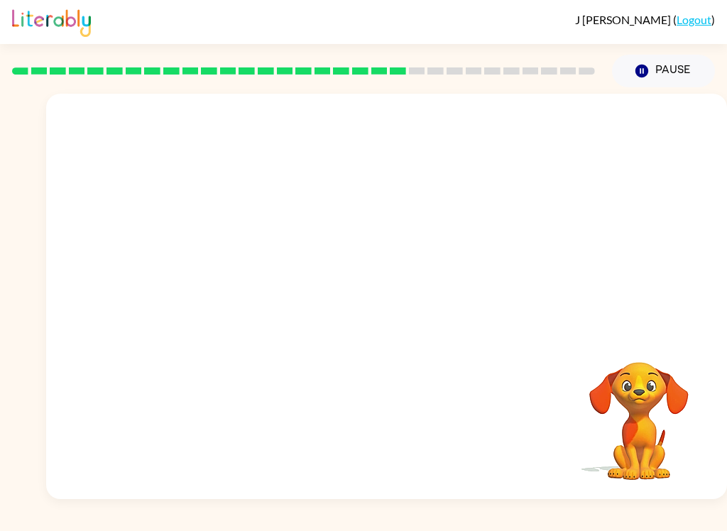
click at [242, 298] on video "Your browser must support playing .mp4 files to use Literably. Please try using…" at bounding box center [386, 213] width 681 height 239
click at [280, 291] on video "Your browser must support playing .mp4 files to use Literably. Please try using…" at bounding box center [386, 213] width 681 height 239
click at [401, 281] on div at bounding box center [387, 304] width 91 height 52
click at [395, 288] on button "button" at bounding box center [387, 304] width 91 height 52
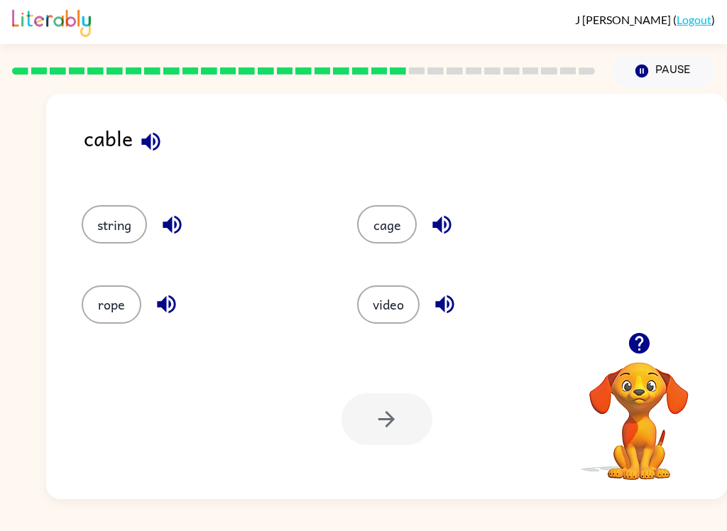
click at [403, 297] on button "video" at bounding box center [388, 305] width 63 height 38
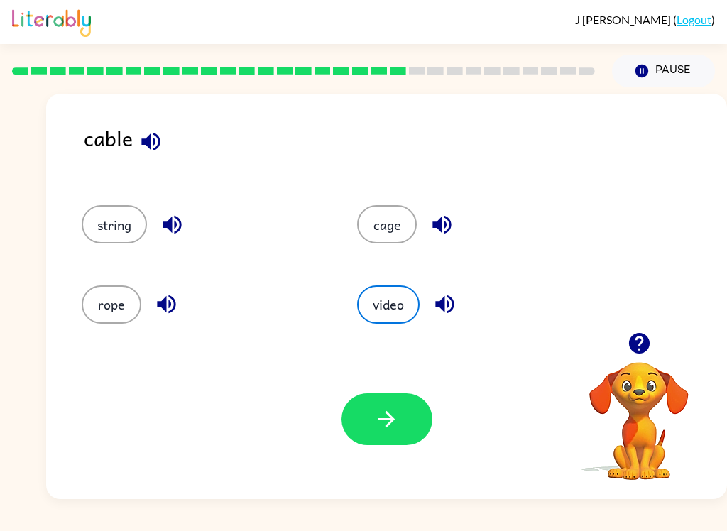
click at [404, 432] on button "button" at bounding box center [387, 420] width 91 height 52
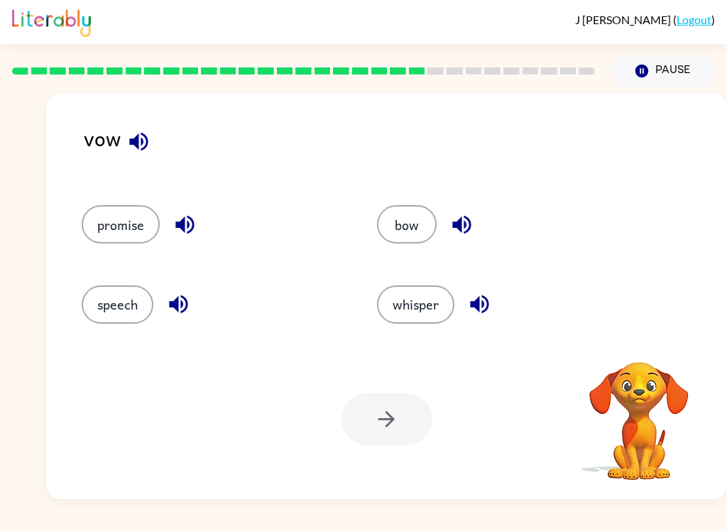
click at [94, 228] on button "promise" at bounding box center [121, 224] width 78 height 38
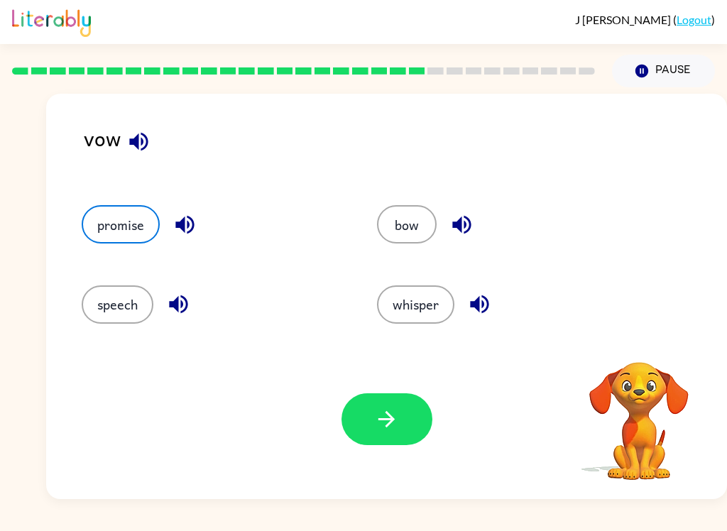
click at [395, 406] on button "button" at bounding box center [387, 420] width 91 height 52
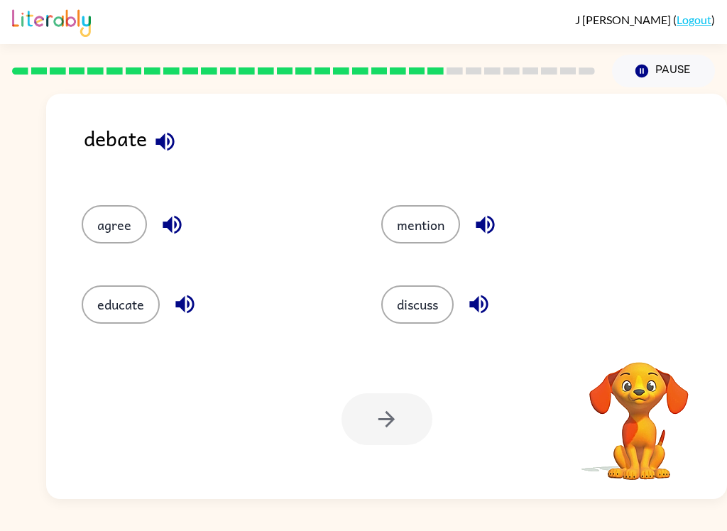
click at [96, 228] on button "agree" at bounding box center [114, 224] width 65 height 38
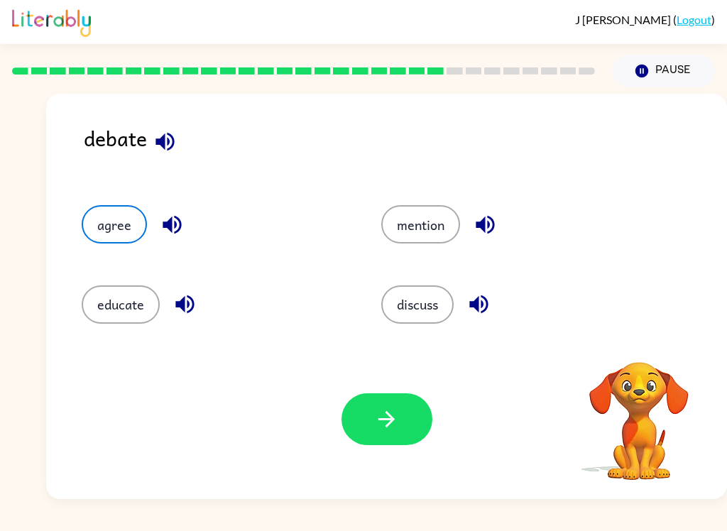
click at [439, 306] on button "discuss" at bounding box center [417, 305] width 72 height 38
click at [403, 423] on button "button" at bounding box center [387, 420] width 91 height 52
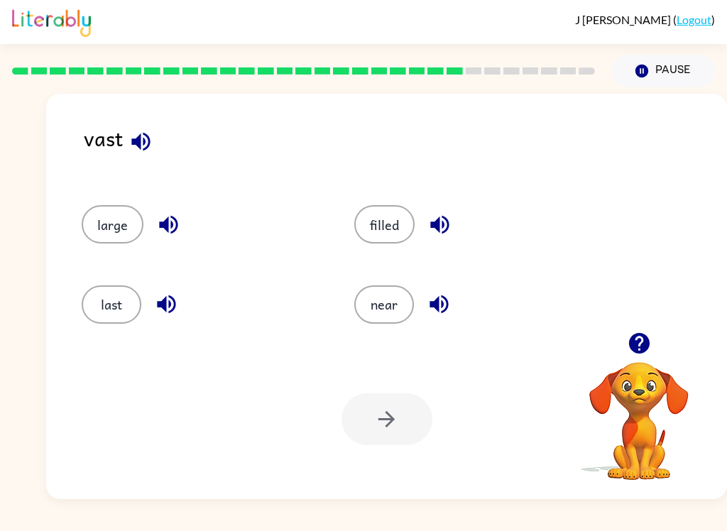
click at [401, 298] on button "near" at bounding box center [384, 305] width 60 height 38
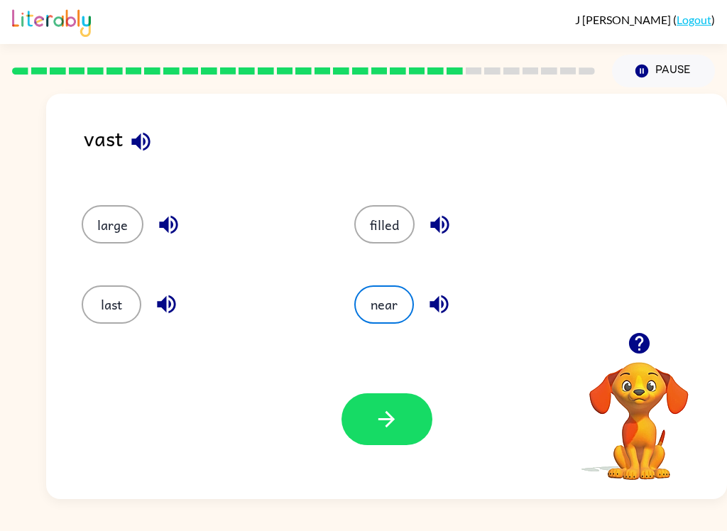
click at [391, 395] on button "button" at bounding box center [387, 420] width 91 height 52
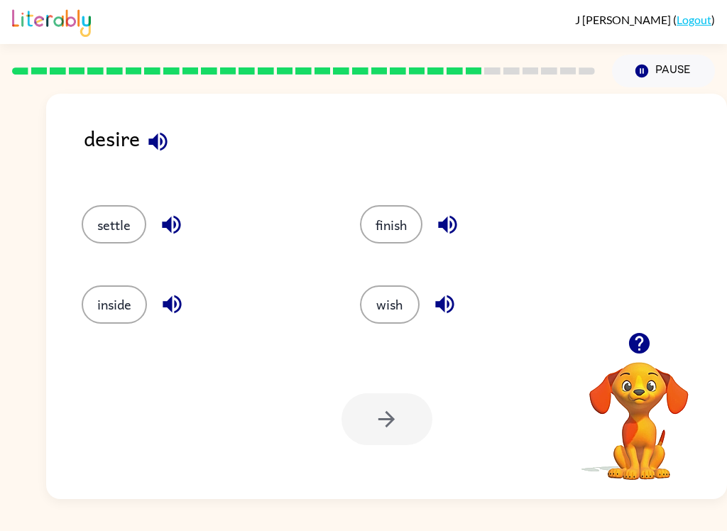
click at [393, 303] on button "wish" at bounding box center [390, 305] width 60 height 38
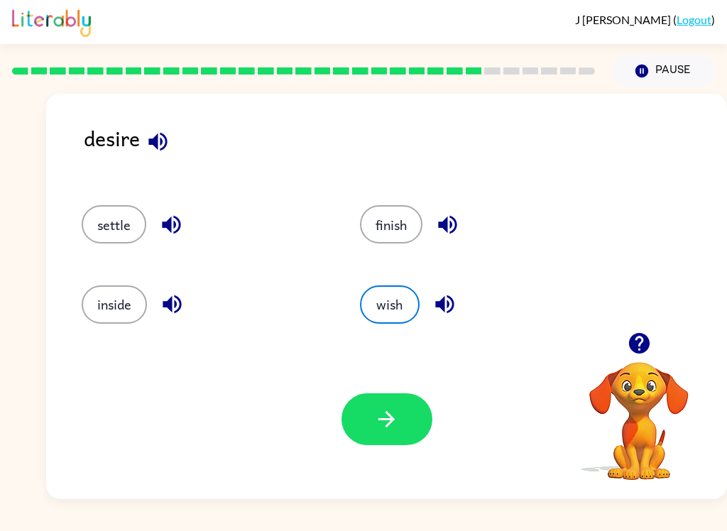
click at [380, 426] on icon "button" at bounding box center [386, 419] width 25 height 25
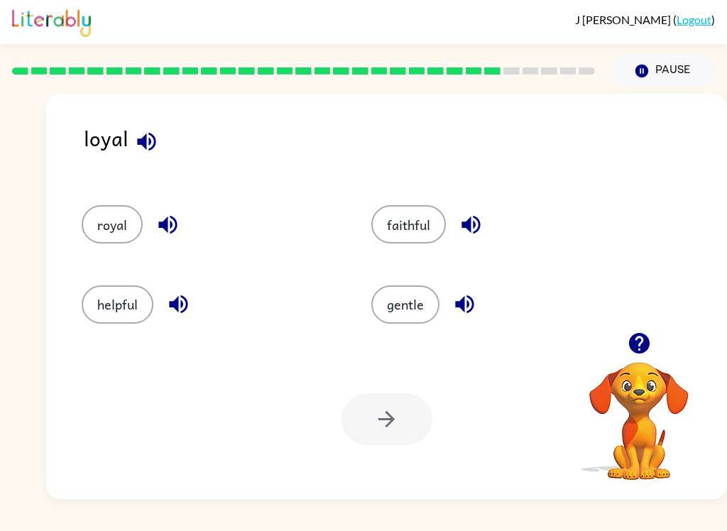
click at [425, 220] on button "faithful" at bounding box center [408, 224] width 75 height 38
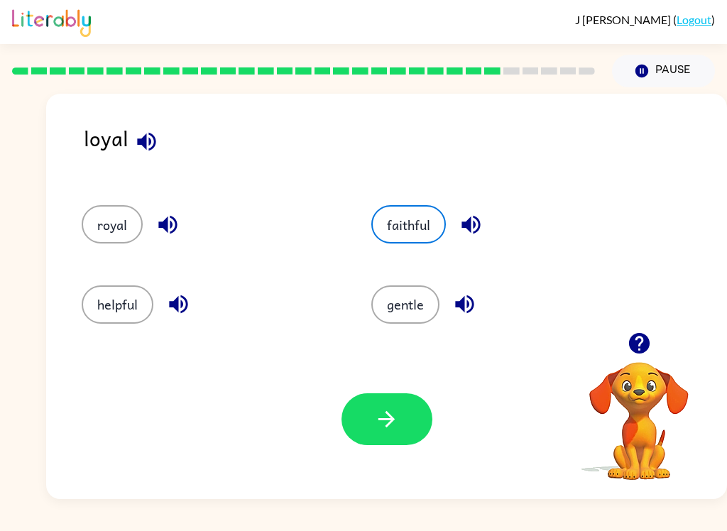
click at [425, 432] on button "button" at bounding box center [387, 420] width 91 height 52
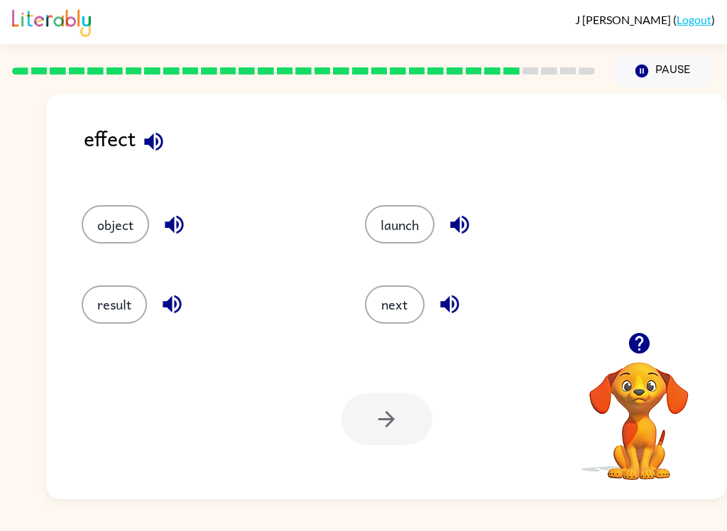
click at [161, 141] on icon "button" at bounding box center [153, 141] width 18 height 18
click at [175, 275] on div "result" at bounding box center [196, 299] width 283 height 80
click at [107, 322] on button "result" at bounding box center [114, 305] width 65 height 38
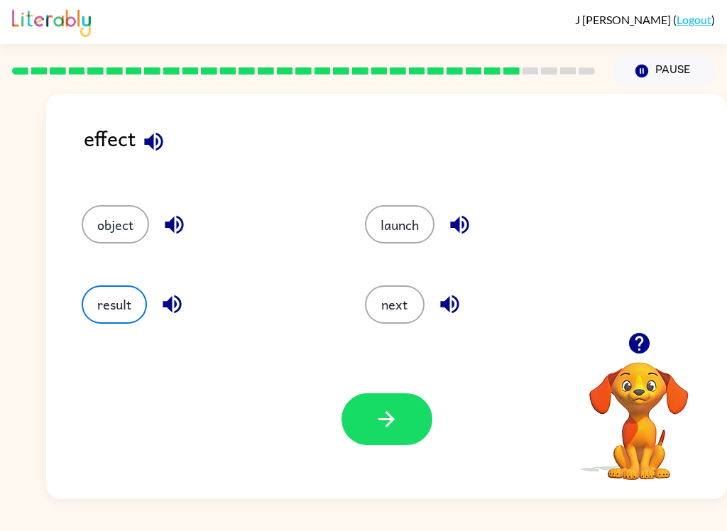
click at [367, 413] on button "button" at bounding box center [387, 420] width 91 height 52
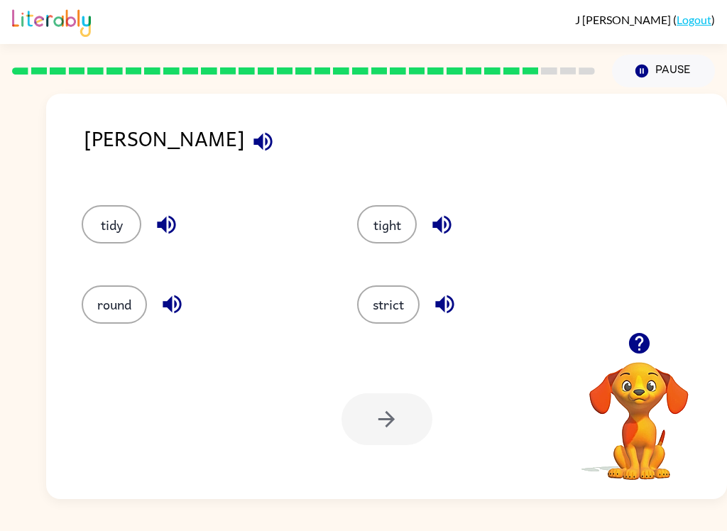
click at [396, 447] on div "Your browser must support playing .mp4 files to use Literably. Please try using…" at bounding box center [386, 420] width 681 height 160
click at [366, 432] on div at bounding box center [387, 420] width 91 height 52
click at [403, 318] on button "strict" at bounding box center [388, 305] width 63 height 38
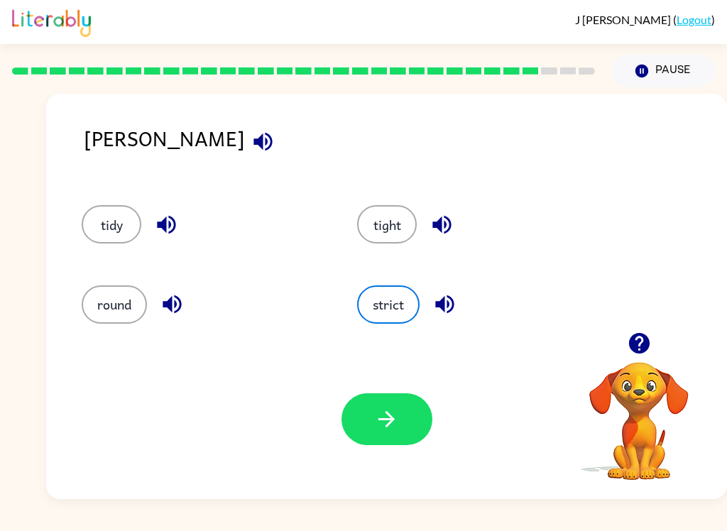
click at [417, 404] on button "button" at bounding box center [387, 420] width 91 height 52
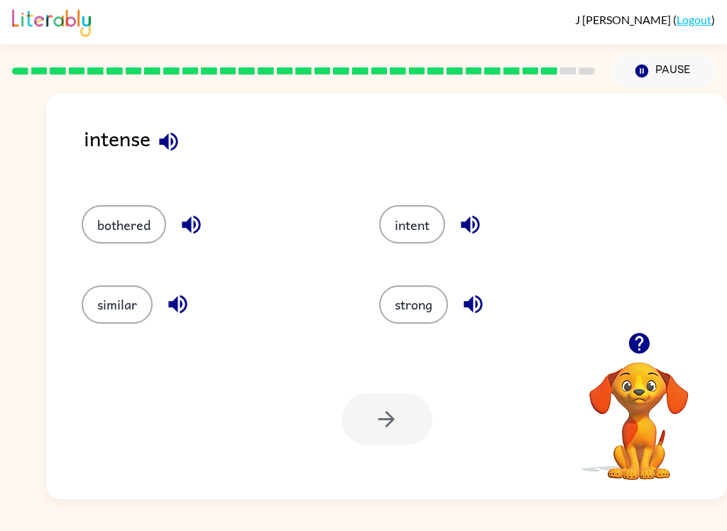
click at [483, 227] on icon "button" at bounding box center [470, 224] width 25 height 25
click at [480, 237] on icon "button" at bounding box center [470, 224] width 25 height 25
click at [433, 237] on button "intent" at bounding box center [412, 224] width 66 height 38
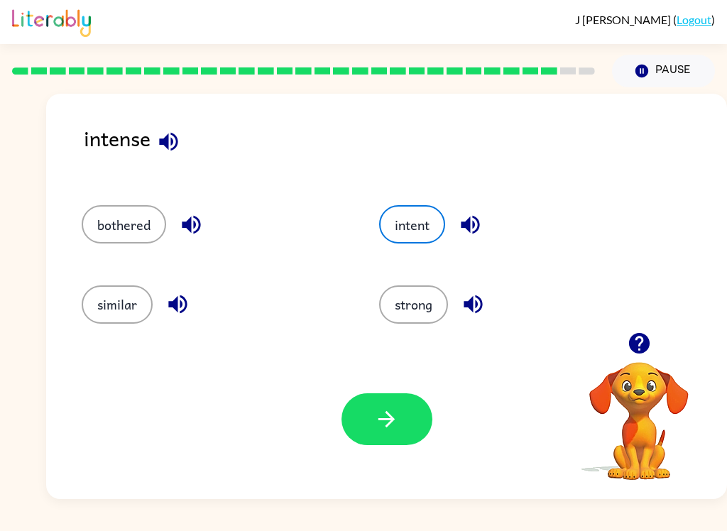
click at [406, 404] on button "button" at bounding box center [387, 420] width 91 height 52
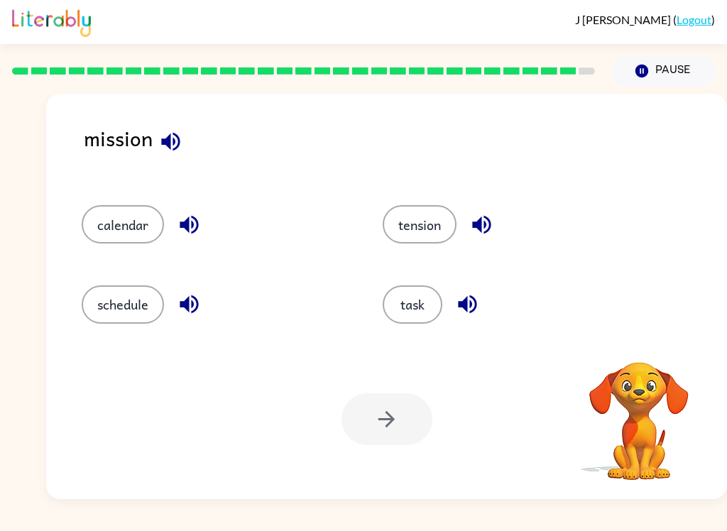
click at [425, 310] on button "task" at bounding box center [413, 305] width 60 height 38
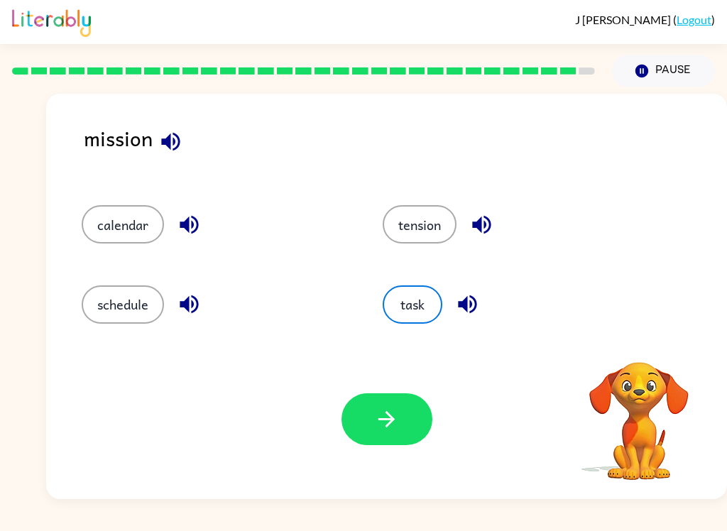
click at [410, 395] on button "button" at bounding box center [387, 420] width 91 height 52
